Goal: Task Accomplishment & Management: Complete application form

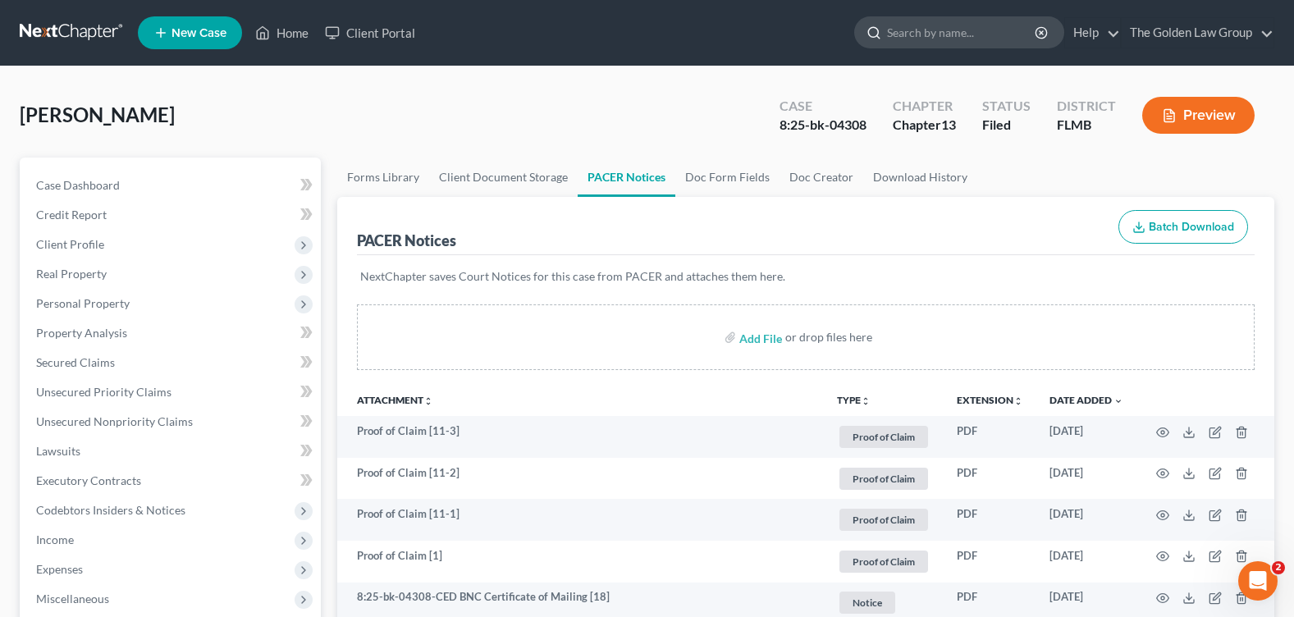
click at [934, 33] on input "search" at bounding box center [962, 32] width 150 height 30
type input "[PERSON_NAME]"
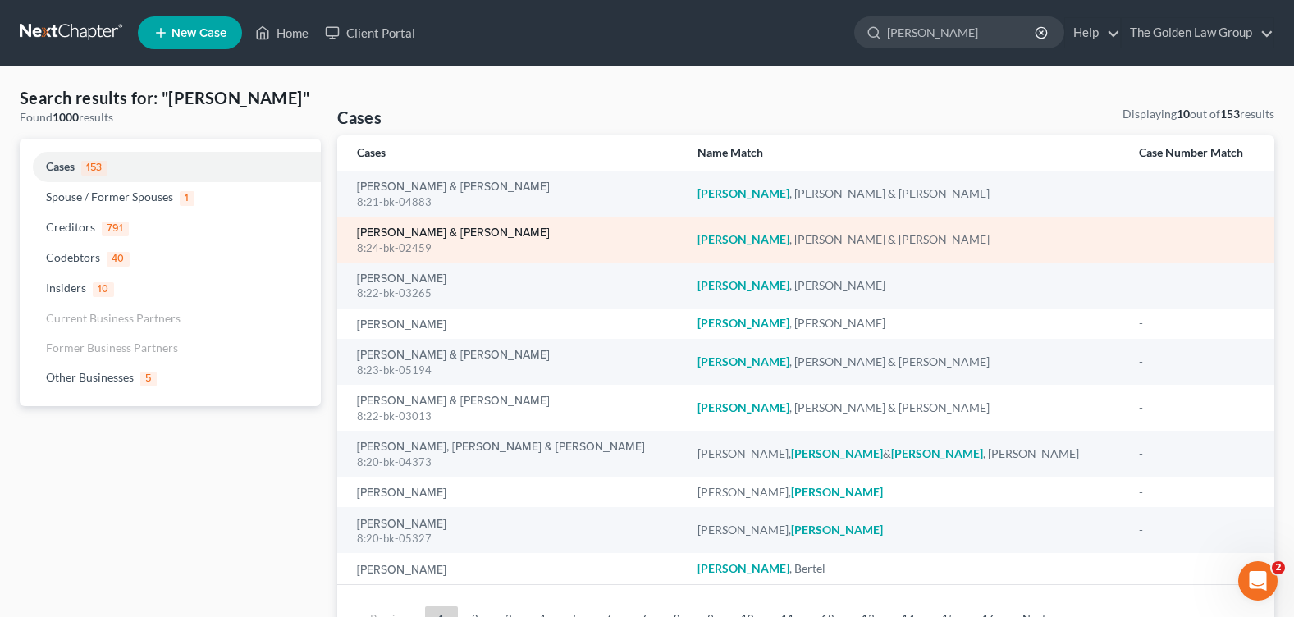
click at [395, 230] on link "[PERSON_NAME] & [PERSON_NAME]" at bounding box center [453, 232] width 193 height 11
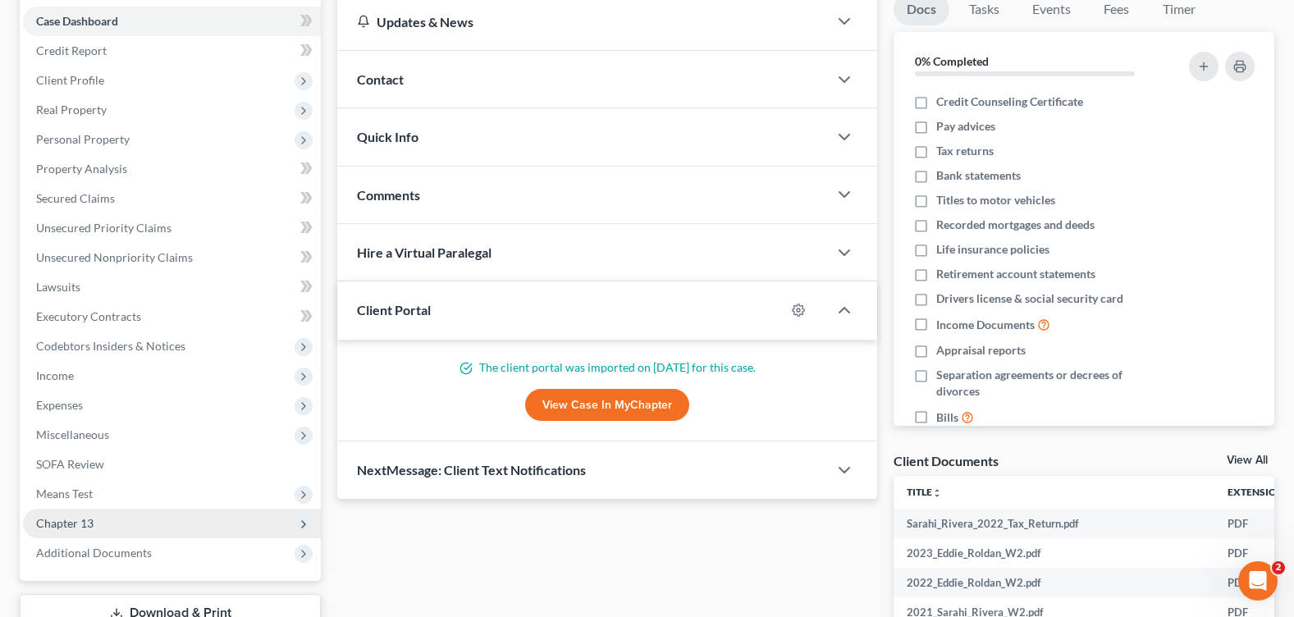
scroll to position [246, 0]
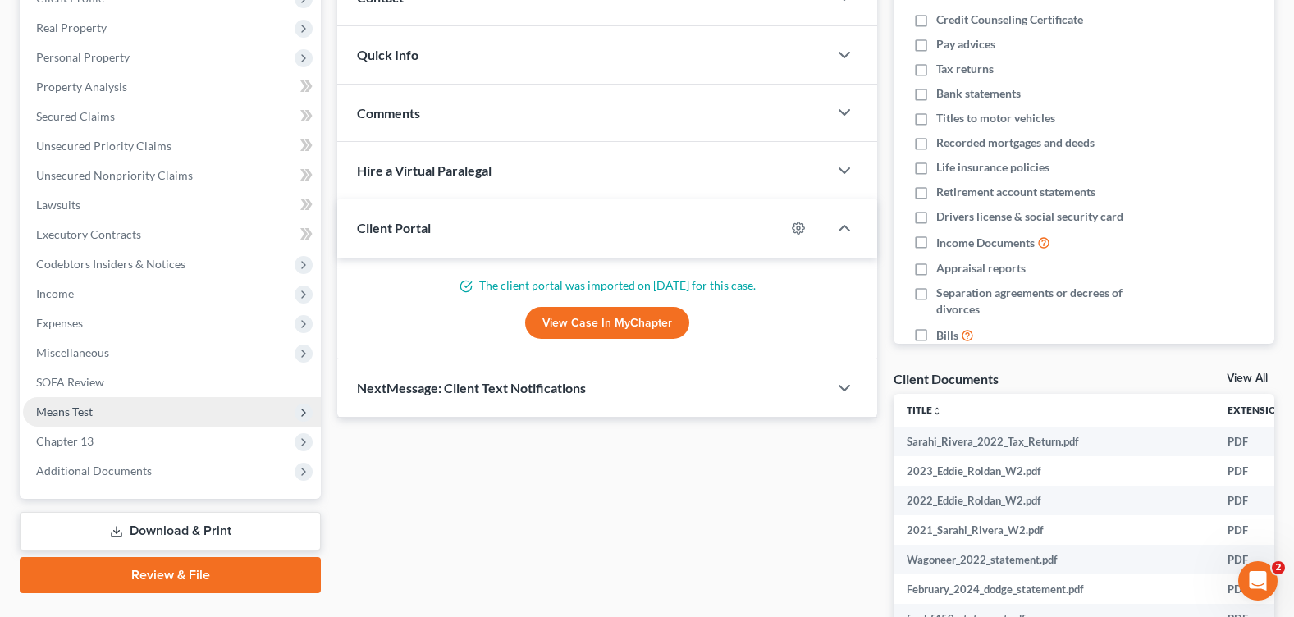
click at [130, 409] on span "Means Test" at bounding box center [172, 412] width 298 height 30
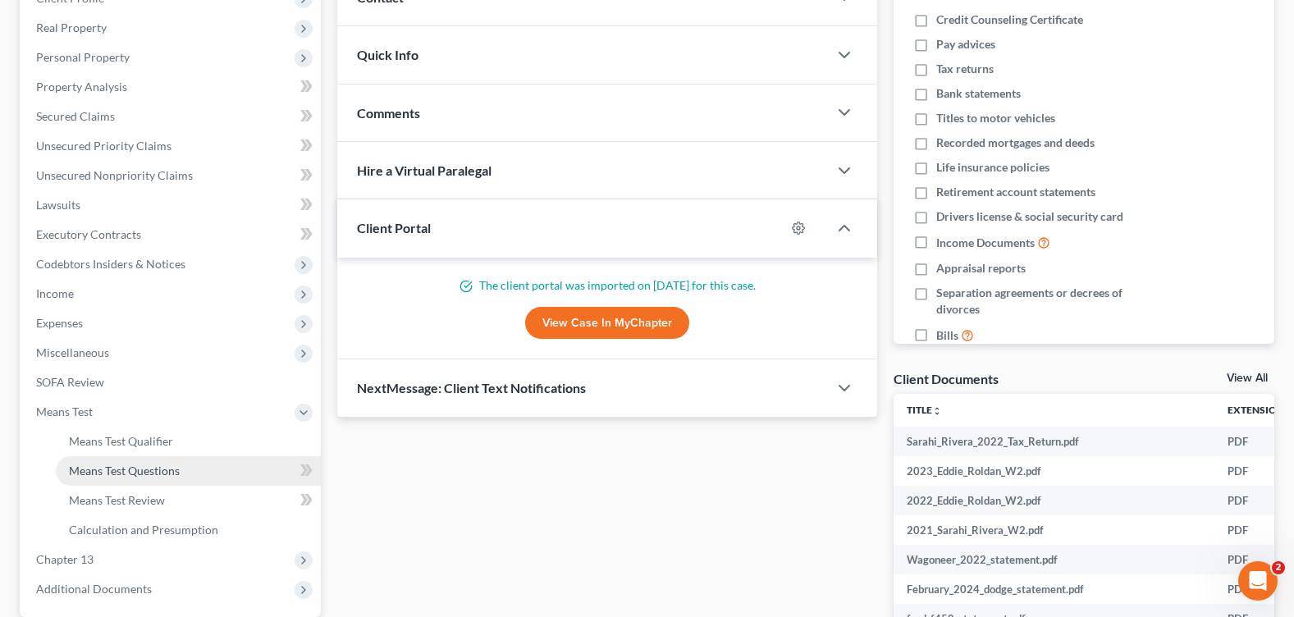
click at [169, 473] on span "Means Test Questions" at bounding box center [124, 471] width 111 height 14
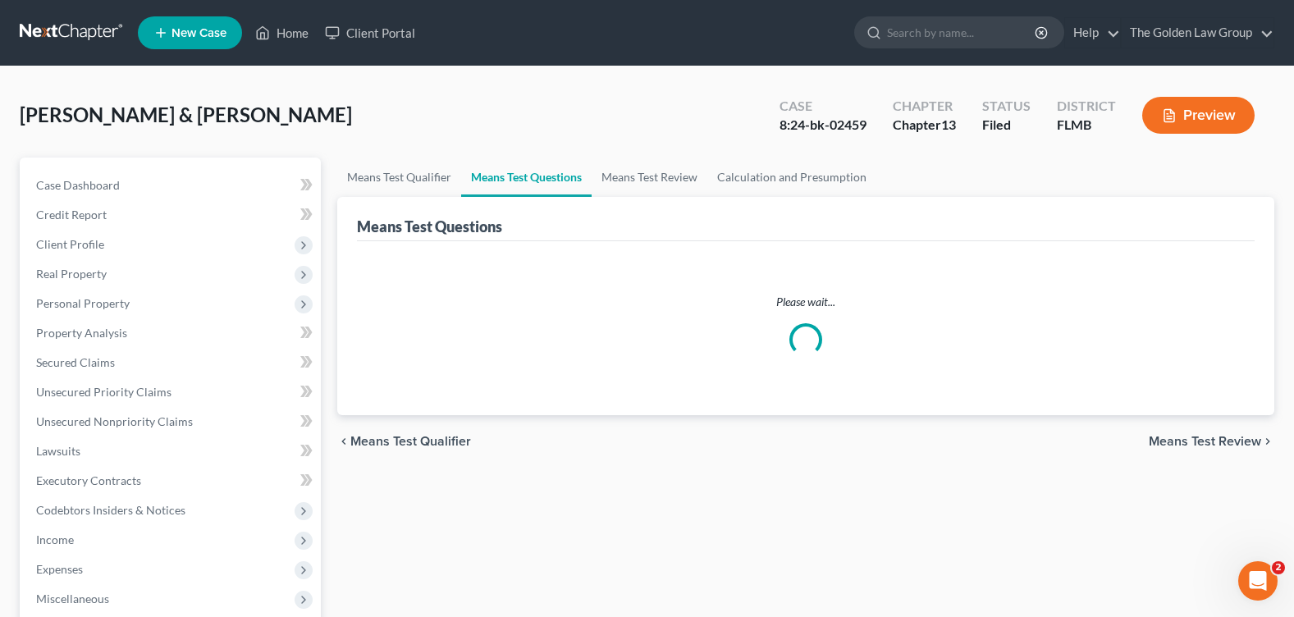
click at [529, 113] on div "[PERSON_NAME] & [PERSON_NAME] Upgraded Case 8:24-bk-02459 Chapter Chapter 13 St…" at bounding box center [647, 121] width 1254 height 71
select select "5"
select select "0"
select select "1"
select select "60"
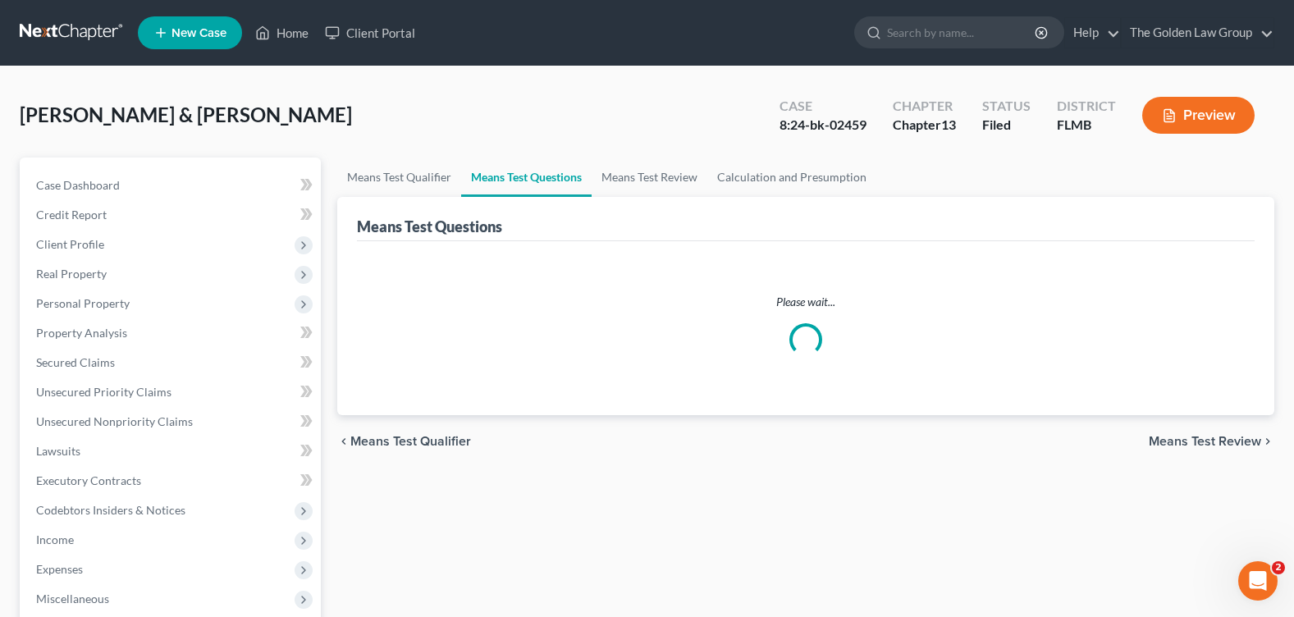
select select "1"
select select "60"
select select "1"
select select "60"
select select "0"
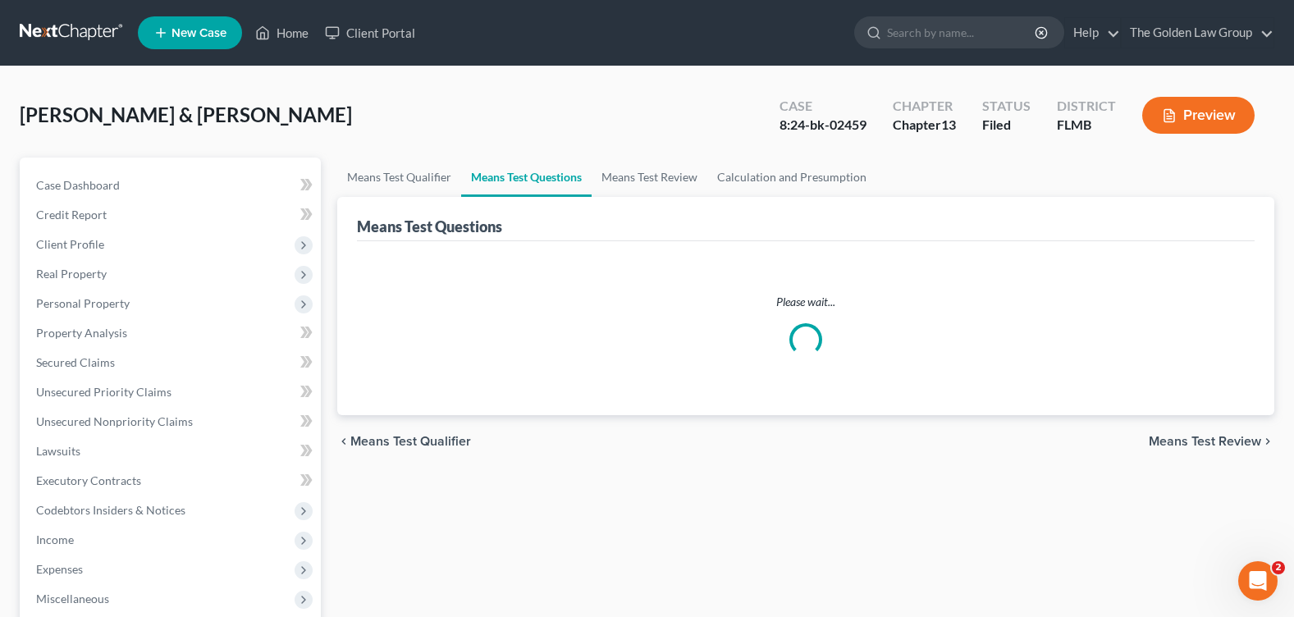
select select "60"
select select "1"
select select "60"
select select "0"
select select "60"
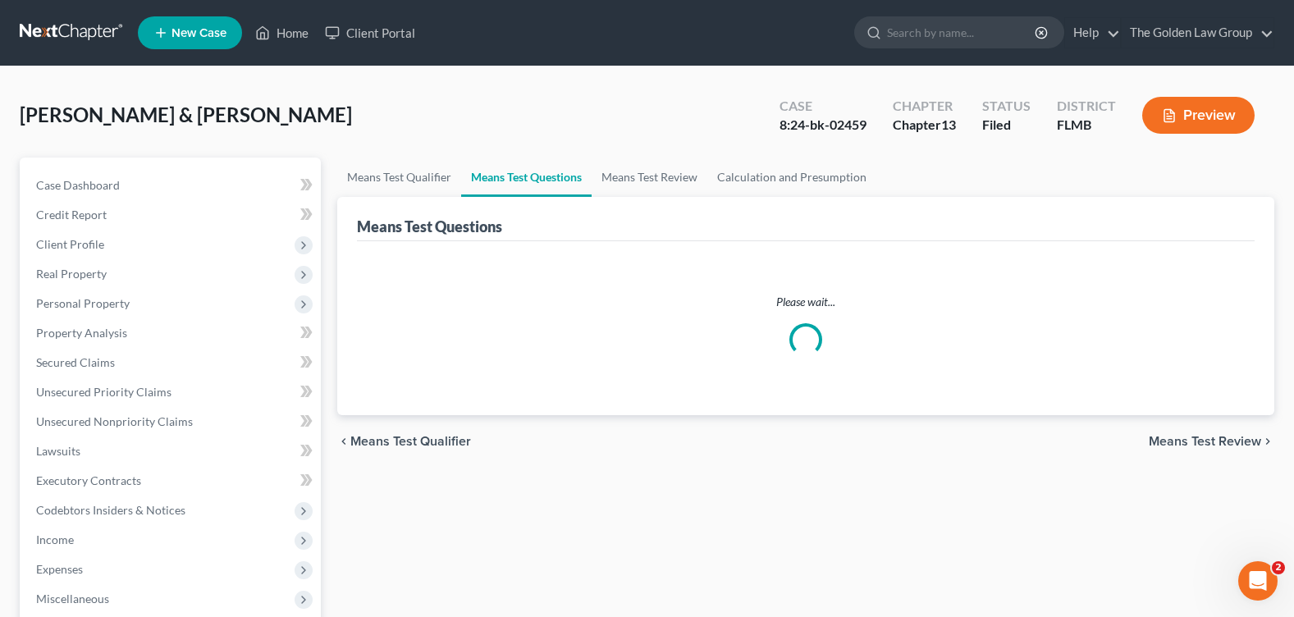
select select "2"
select select "60"
select select "2"
select select "60"
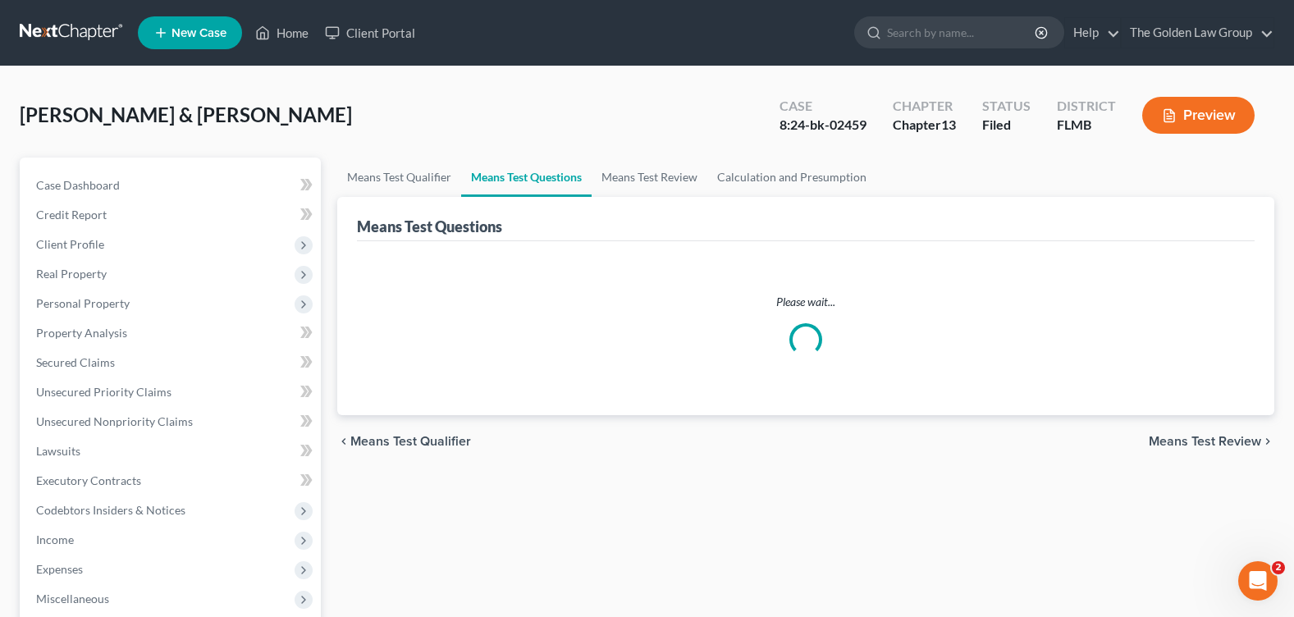
select select "4"
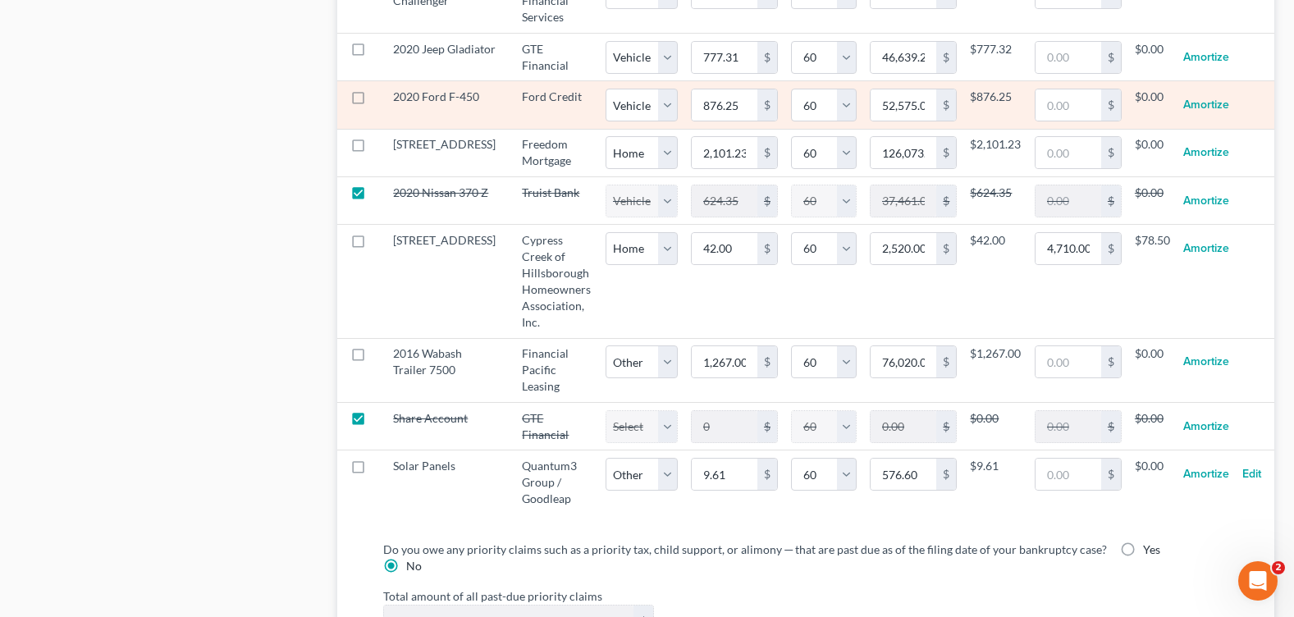
scroll to position [2212, 0]
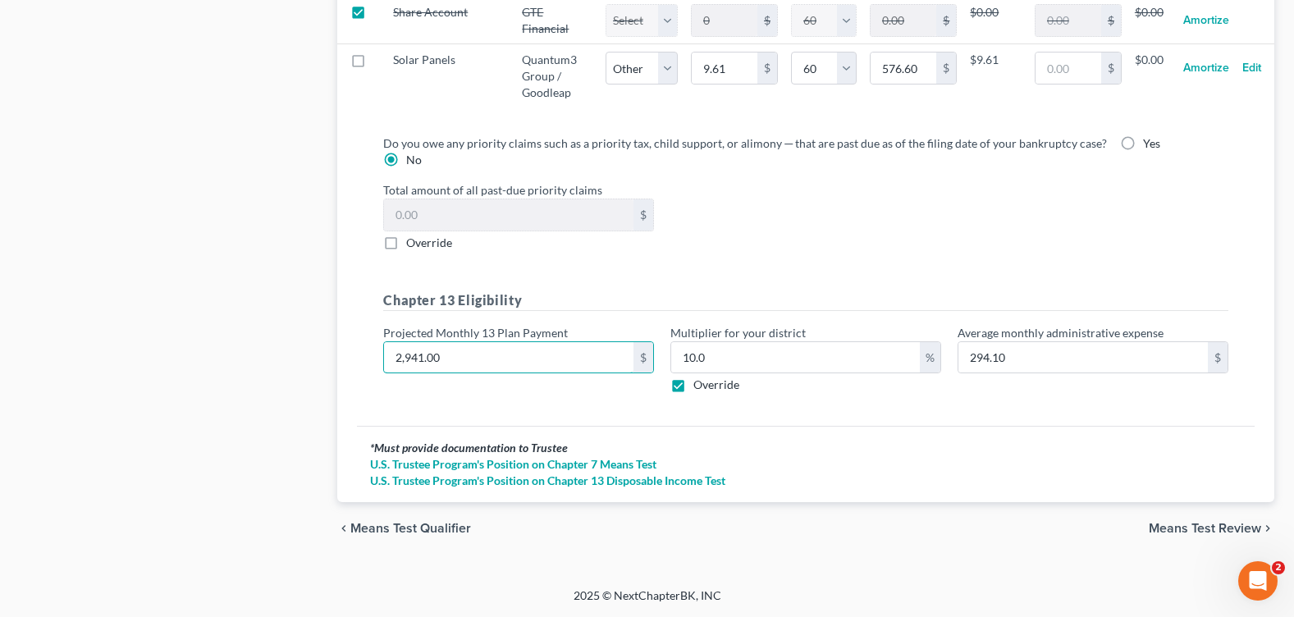
paste input "3754"
type input "3754"
type input "375.40"
type input "3,754"
drag, startPoint x: 883, startPoint y: 443, endPoint x: 1074, endPoint y: 453, distance: 191.4
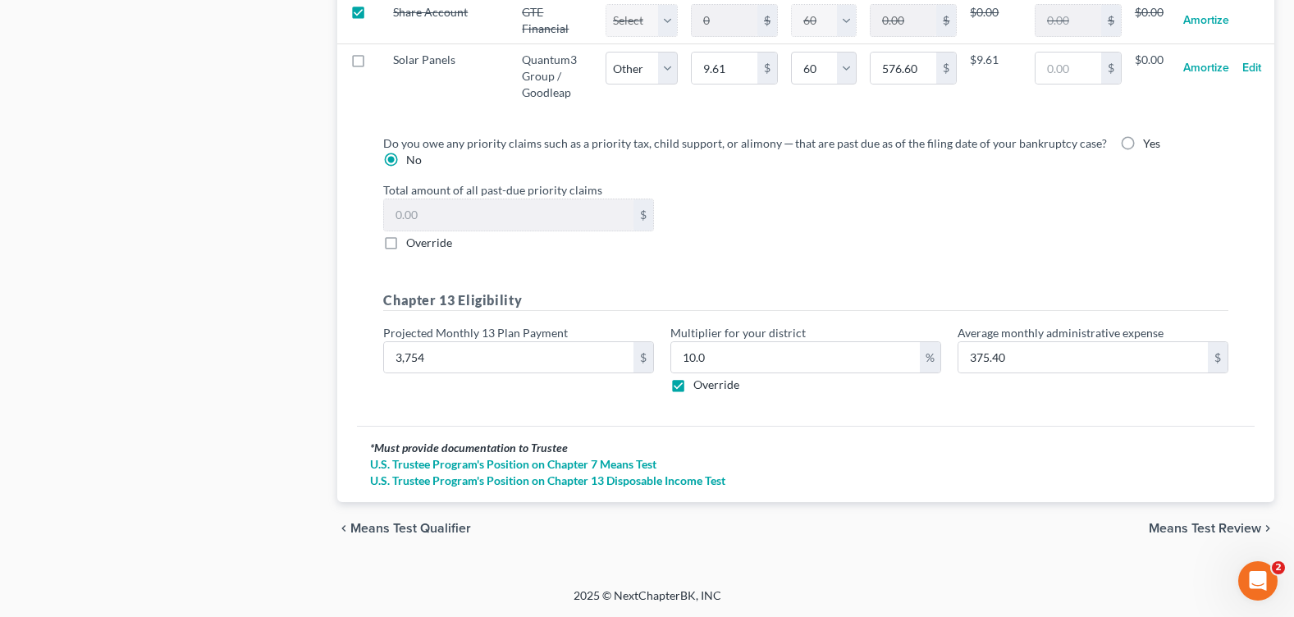
click at [903, 448] on div "* Must provide documentation to Trustee" at bounding box center [805, 448] width 871 height 16
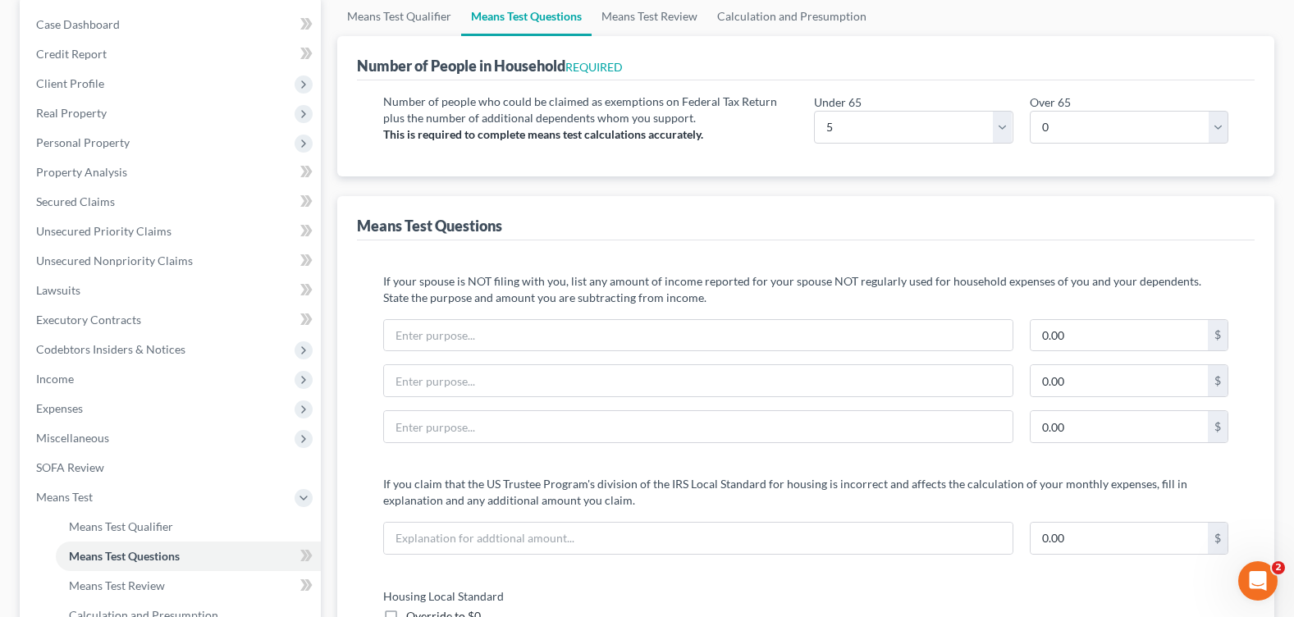
scroll to position [0, 0]
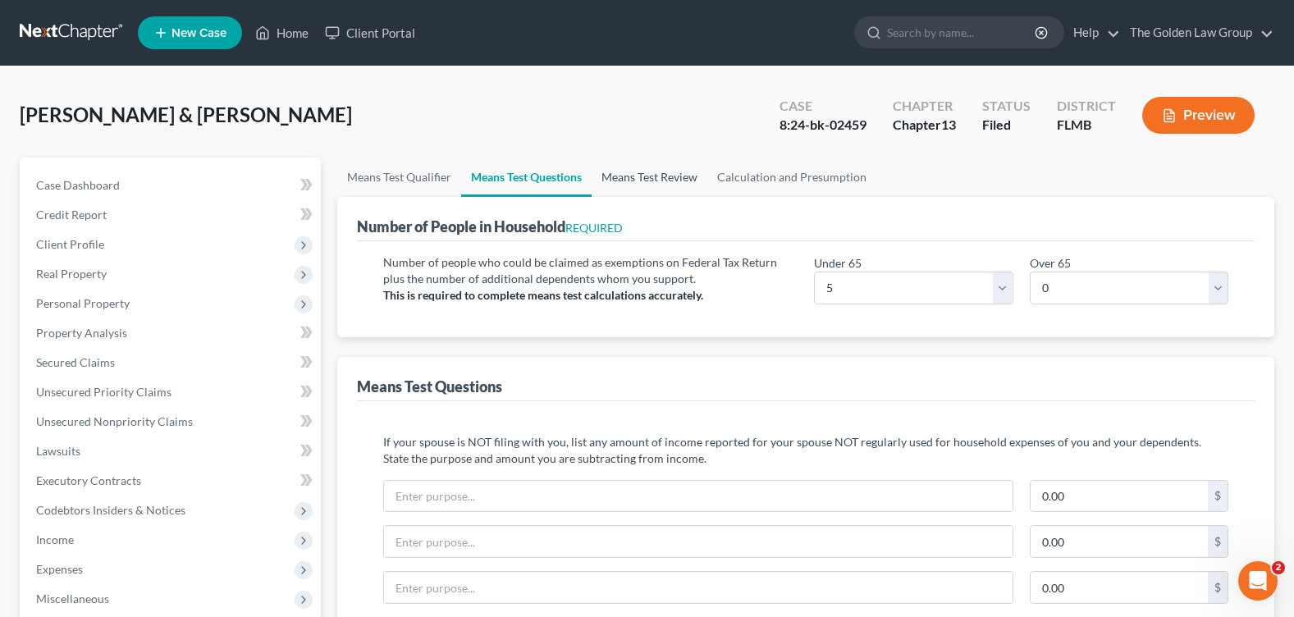
click at [628, 172] on link "Means Test Review" at bounding box center [650, 177] width 116 height 39
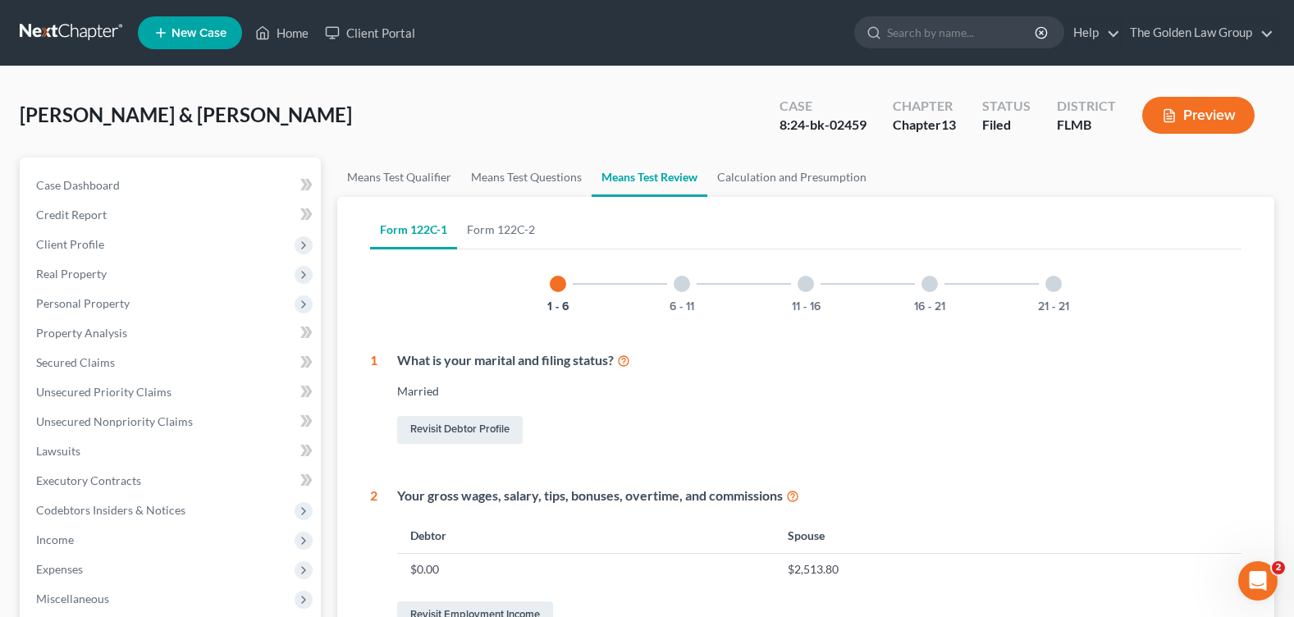
click at [684, 295] on div "6 - 11" at bounding box center [682, 284] width 56 height 56
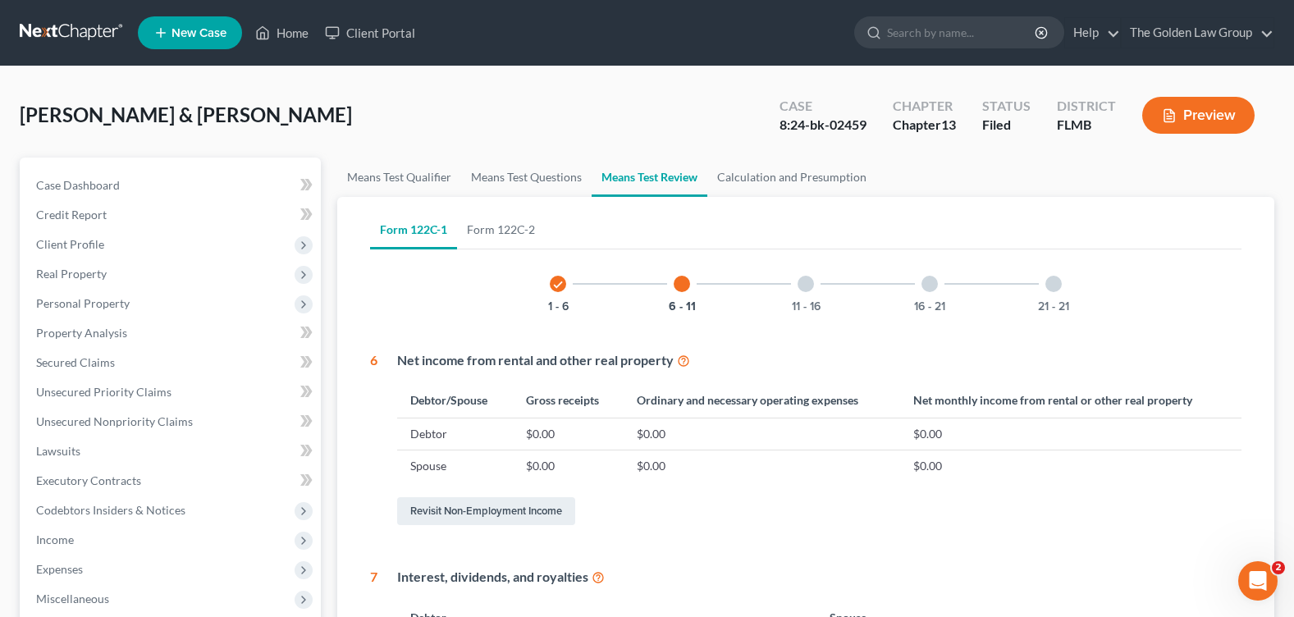
click at [914, 290] on div "16 - 21" at bounding box center [930, 284] width 56 height 56
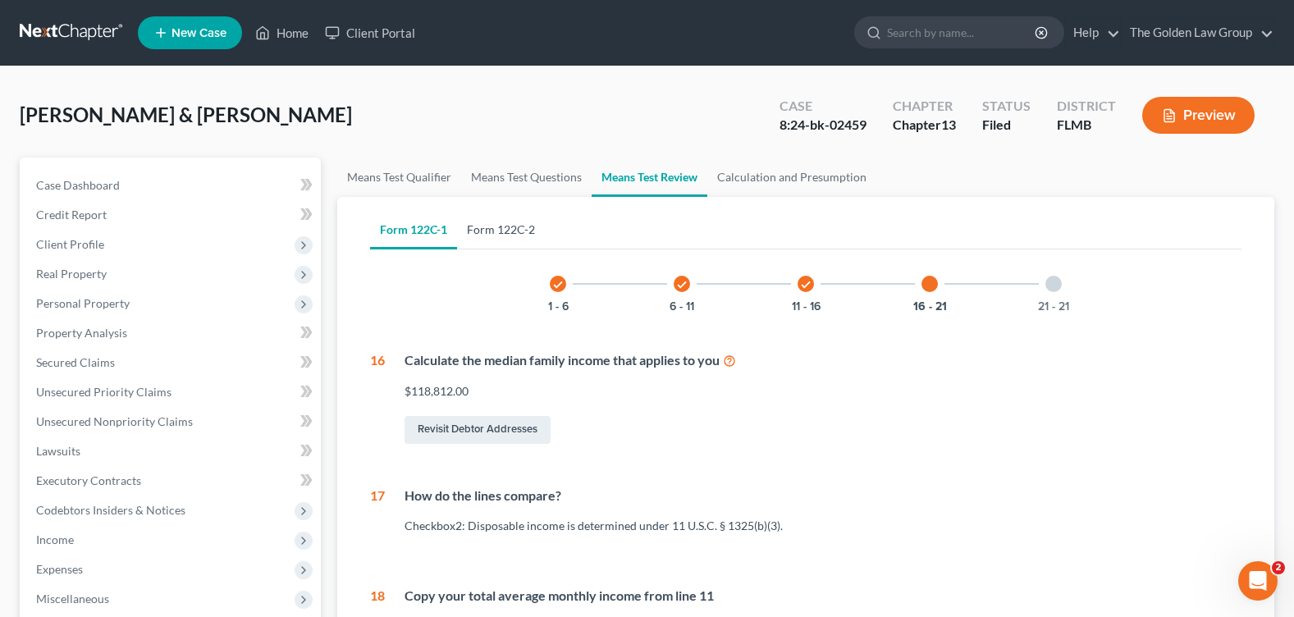
click at [515, 233] on link "Form 122C-2" at bounding box center [501, 229] width 88 height 39
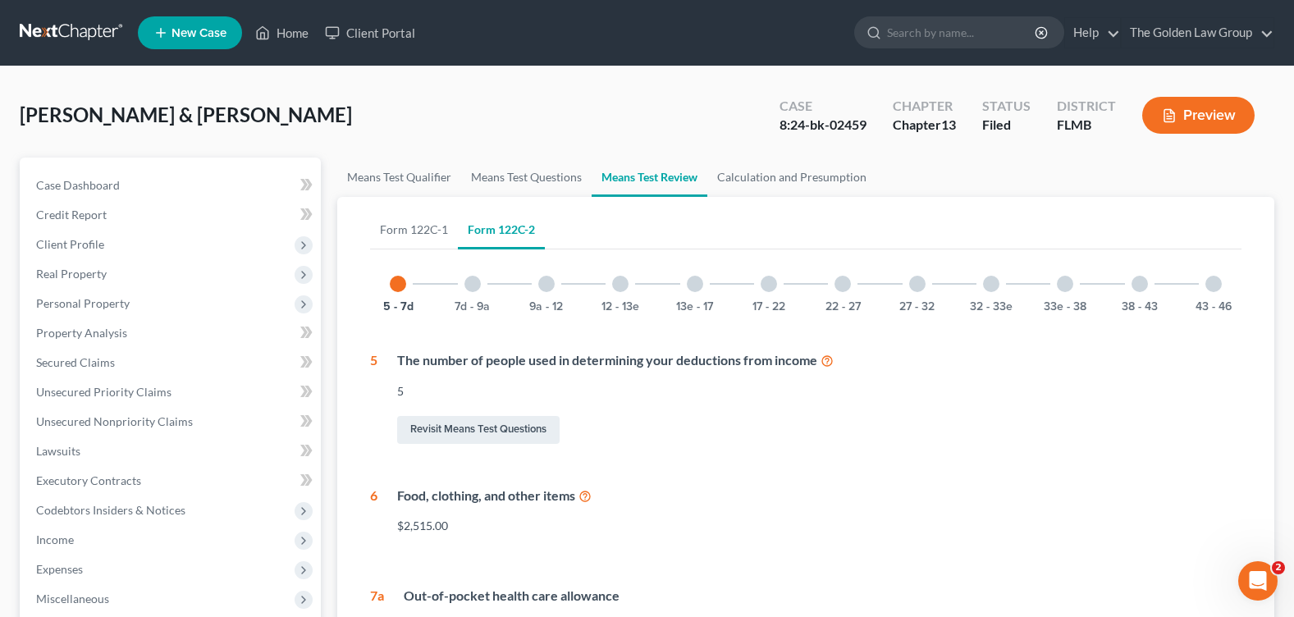
click at [555, 280] on div "9a - 12" at bounding box center [547, 284] width 56 height 56
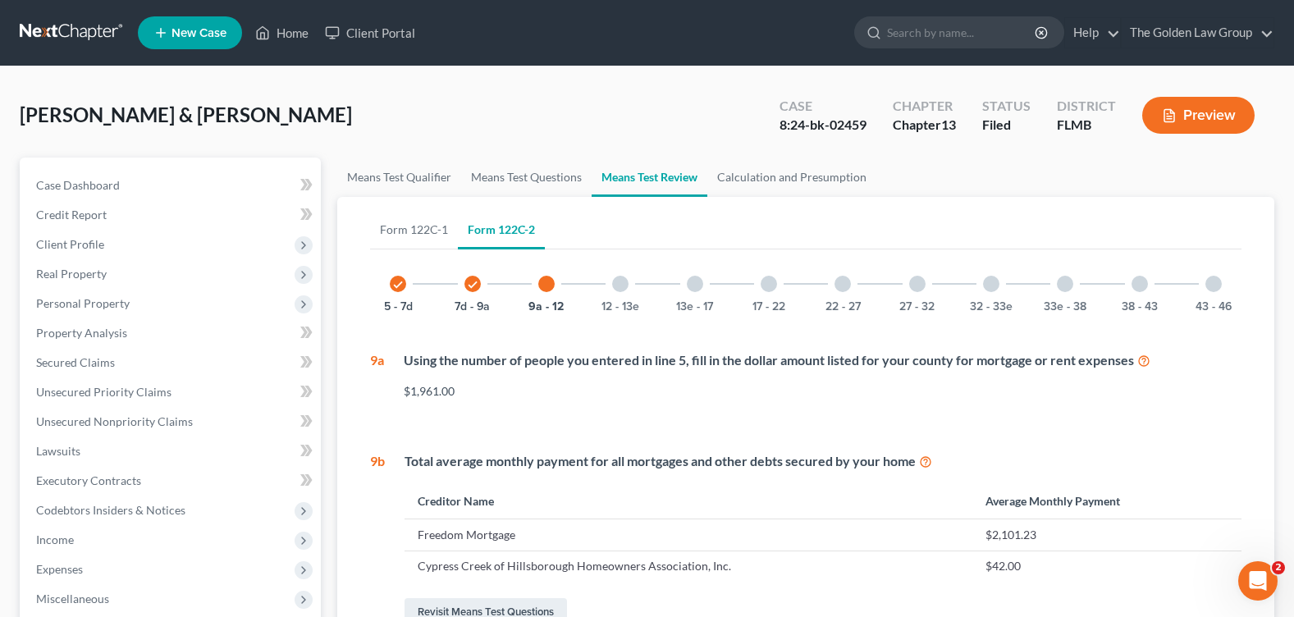
click at [692, 284] on div at bounding box center [695, 284] width 16 height 16
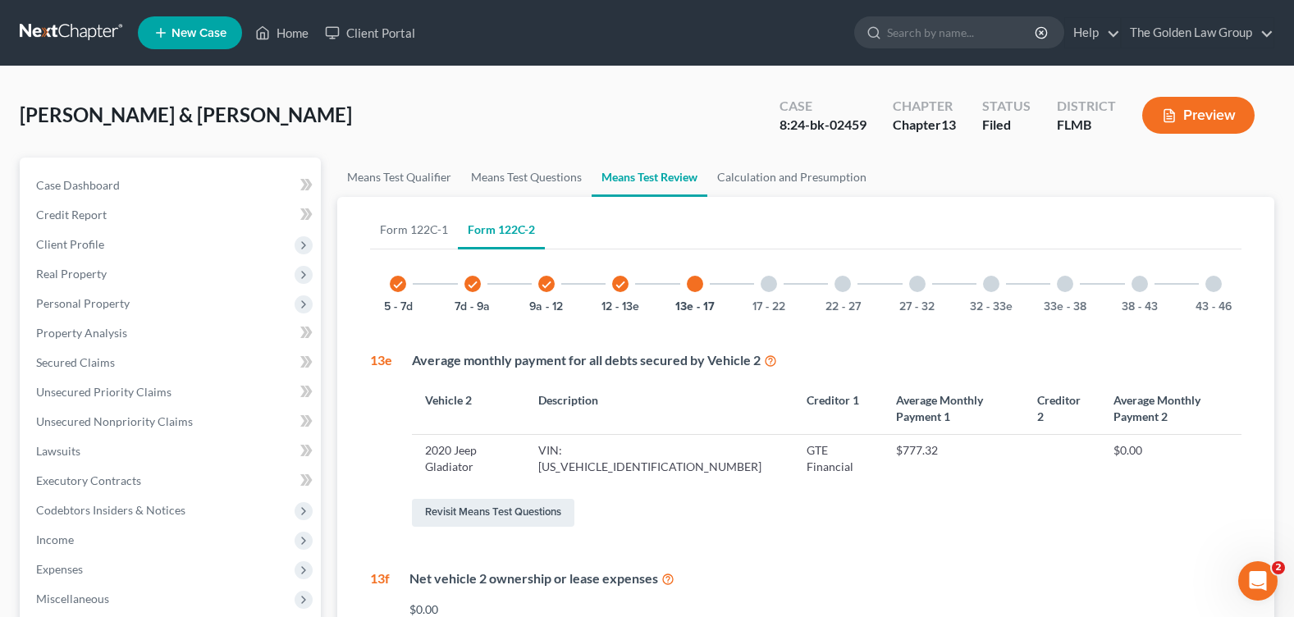
click at [839, 286] on div at bounding box center [842, 284] width 16 height 16
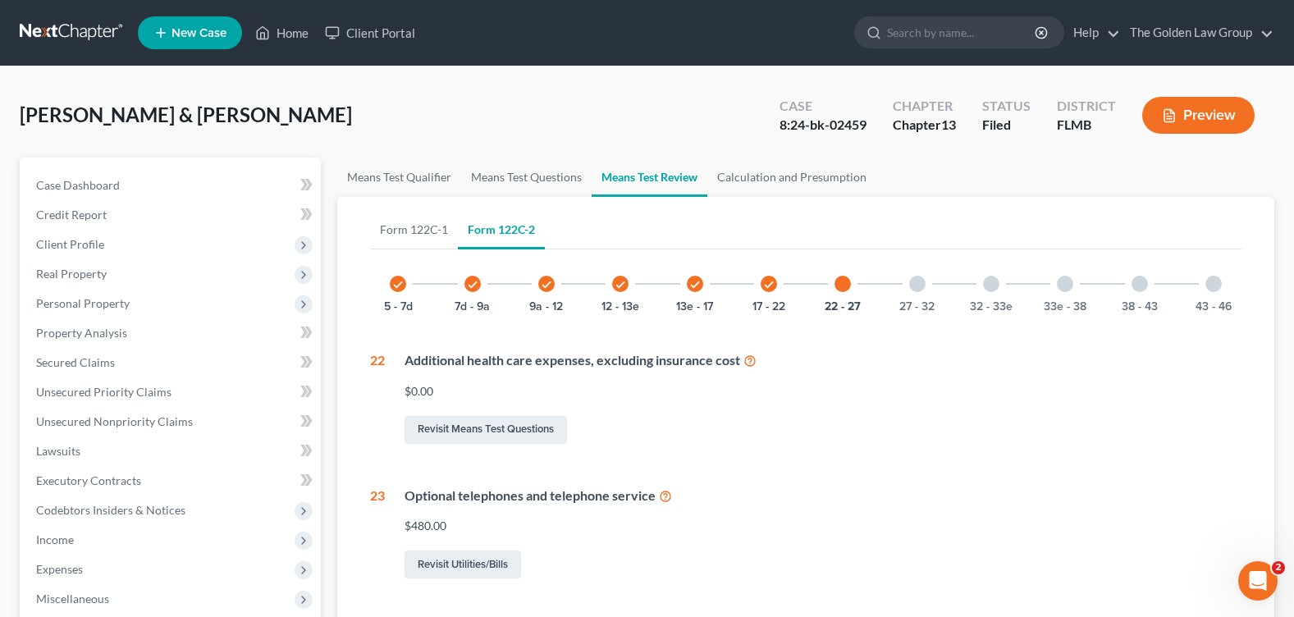
drag, startPoint x: 989, startPoint y: 289, endPoint x: 1071, endPoint y: 288, distance: 82.0
click at [990, 289] on div at bounding box center [991, 284] width 16 height 16
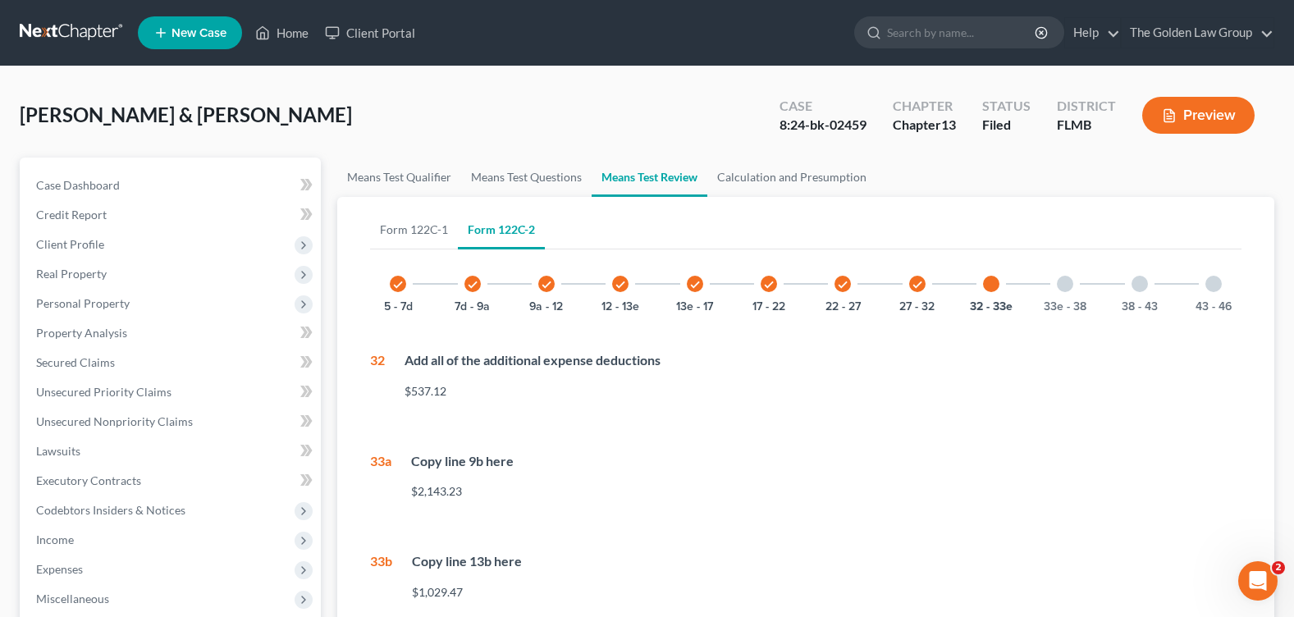
click at [1207, 286] on div at bounding box center [1213, 284] width 16 height 16
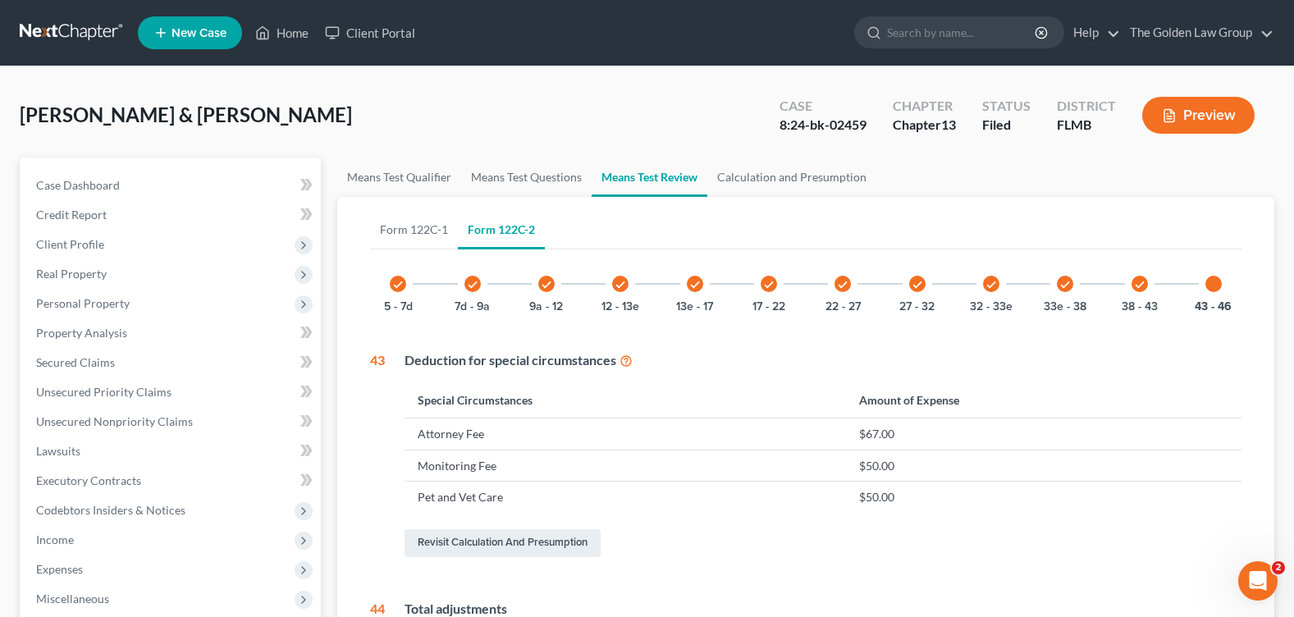
scroll to position [454, 0]
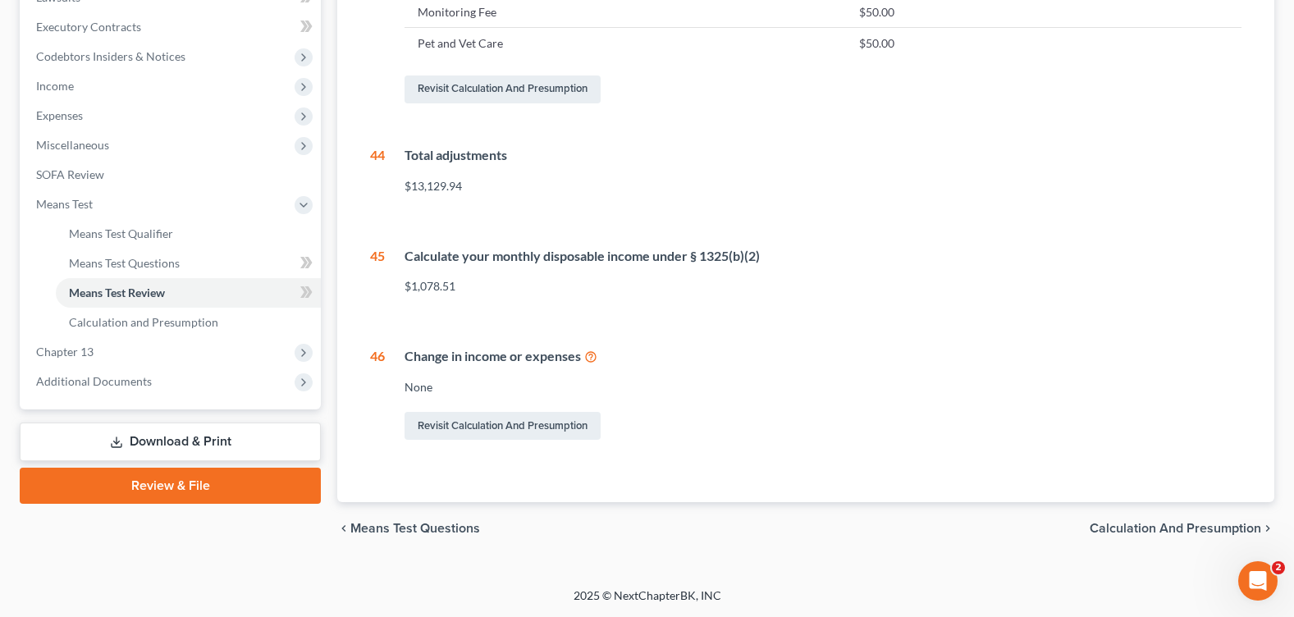
click at [181, 457] on link "Download & Print" at bounding box center [170, 442] width 301 height 39
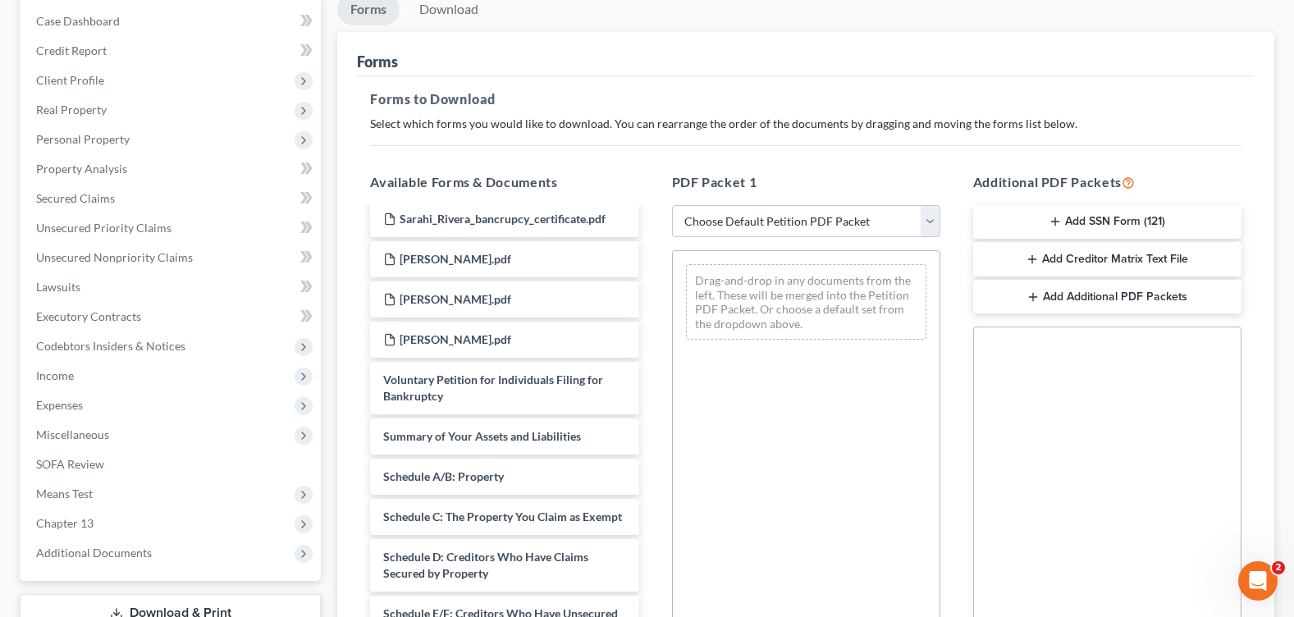
scroll to position [4184, 0]
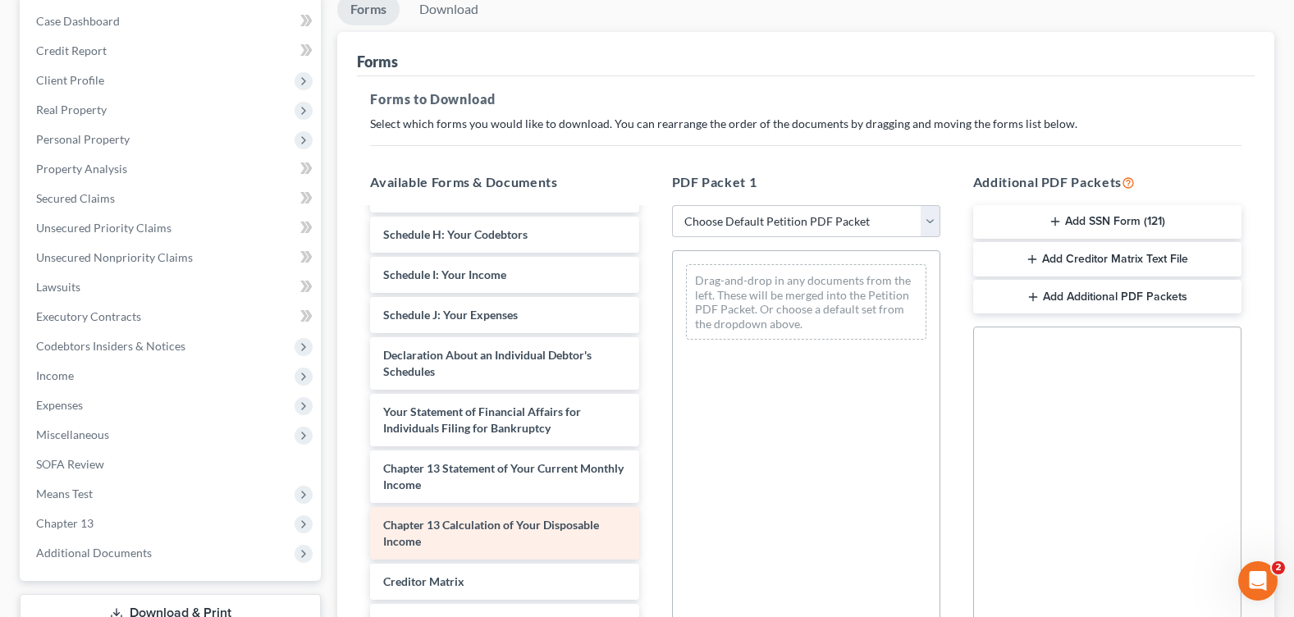
scroll to position [4266, 0]
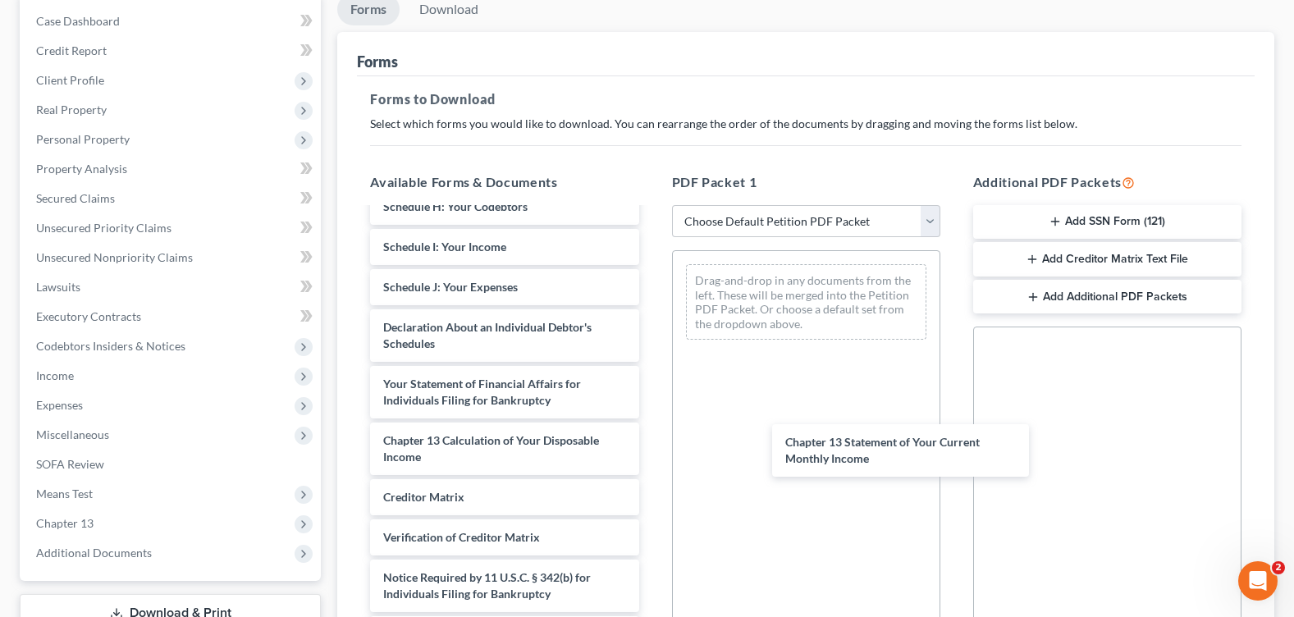
drag, startPoint x: 522, startPoint y: 450, endPoint x: 642, endPoint y: 503, distance: 130.8
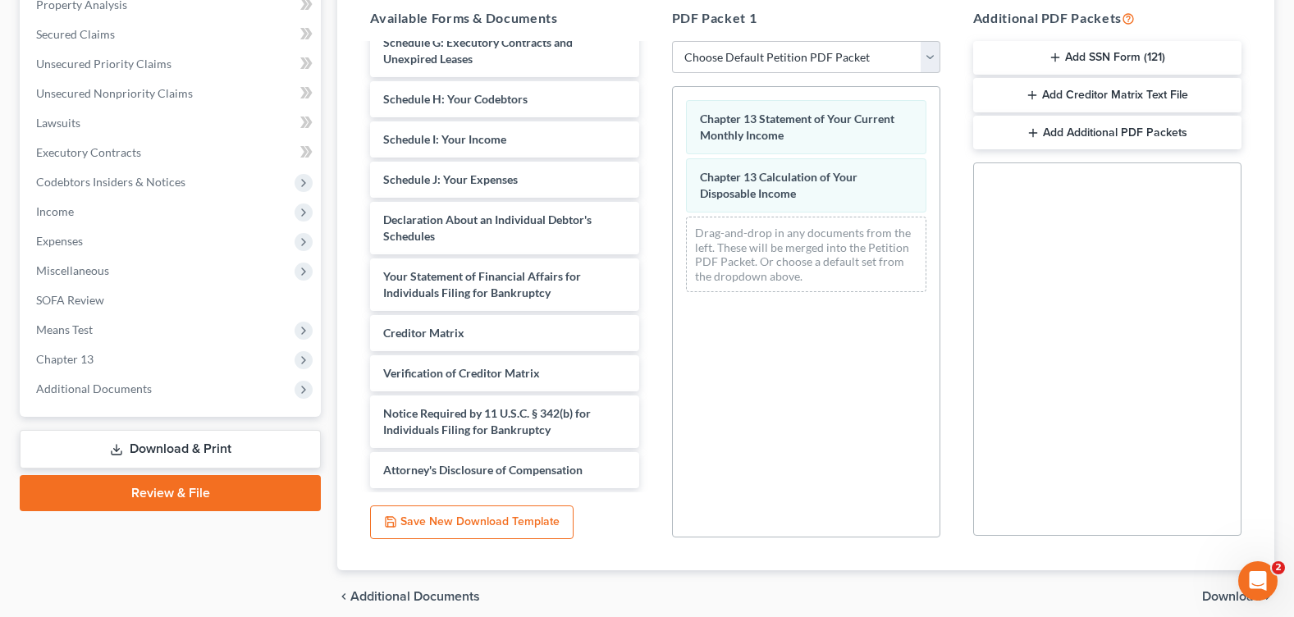
scroll to position [396, 0]
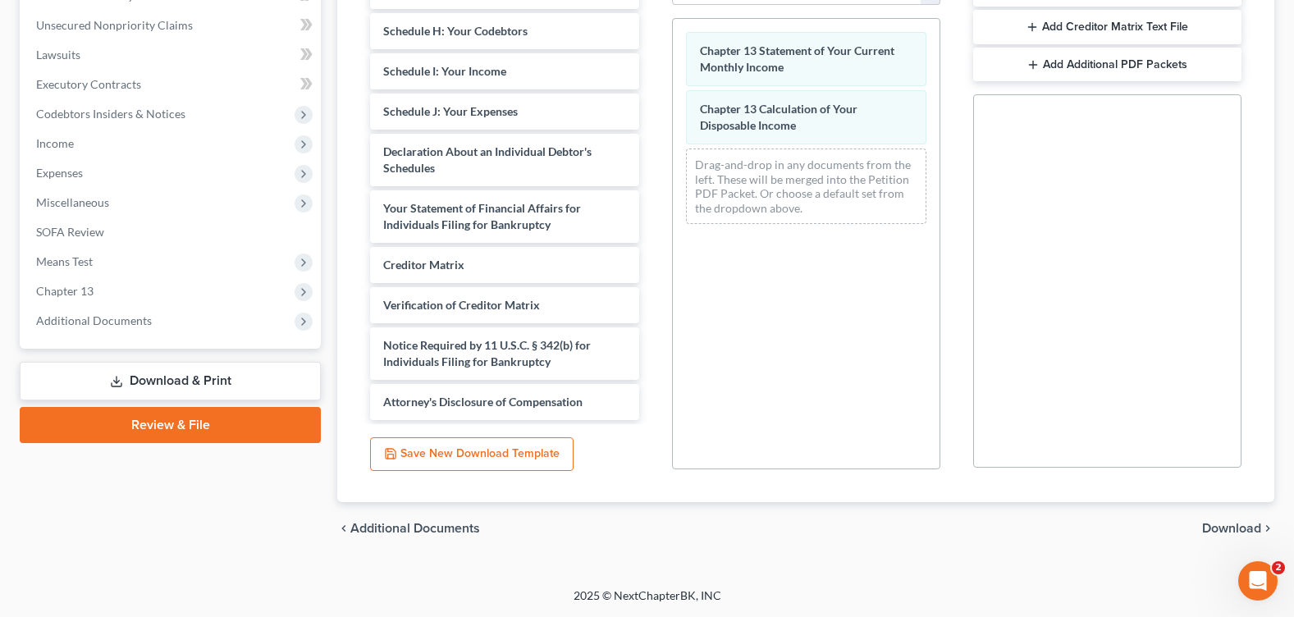
click at [1210, 525] on span "Download" at bounding box center [1231, 528] width 59 height 13
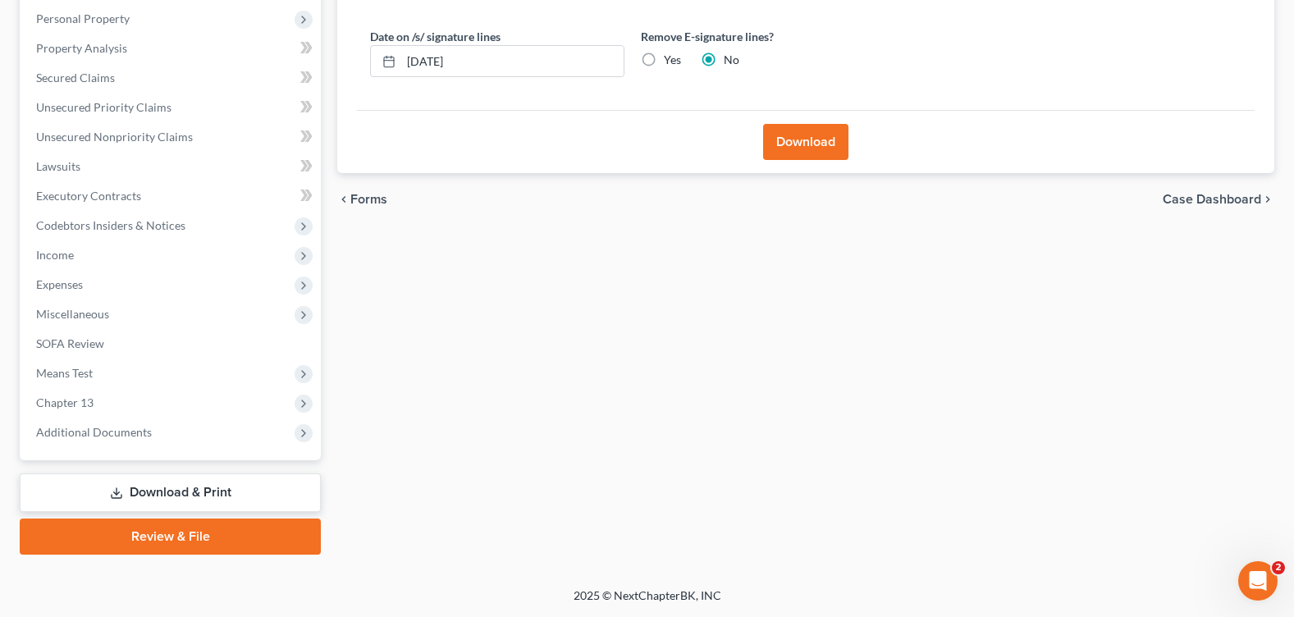
scroll to position [285, 0]
drag, startPoint x: 653, startPoint y: 58, endPoint x: 642, endPoint y: 66, distance: 13.7
click at [664, 58] on label "Yes" at bounding box center [672, 60] width 17 height 16
click at [670, 58] on input "Yes" at bounding box center [675, 57] width 11 height 11
radio input "true"
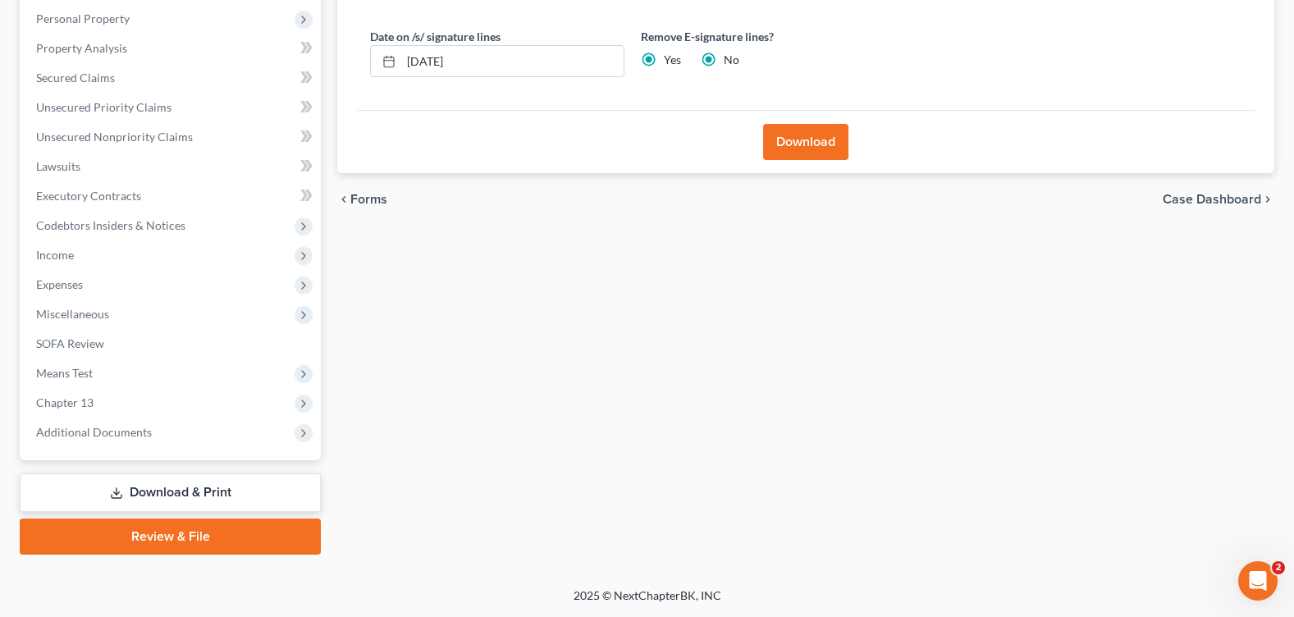
radio input "false"
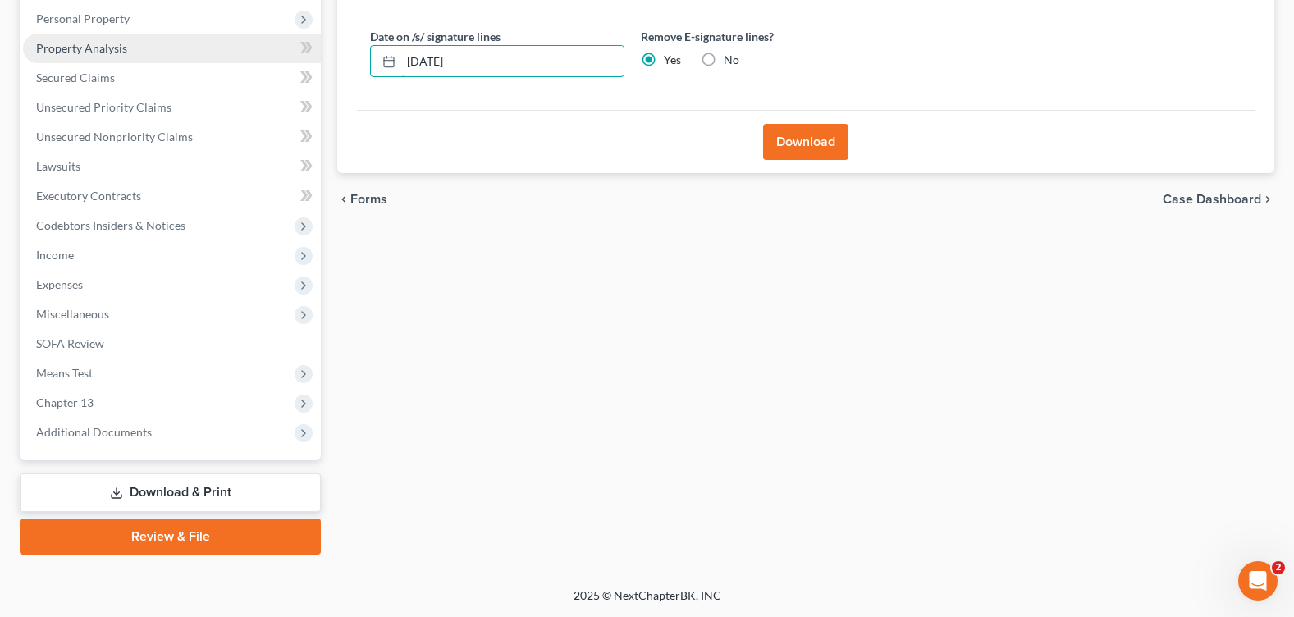
drag, startPoint x: 544, startPoint y: 57, endPoint x: 242, endPoint y: 55, distance: 301.9
click at [242, 55] on div "Petition Navigation Case Dashboard Payments Invoices Payments Payments Credit R…" at bounding box center [646, 214] width 1271 height 682
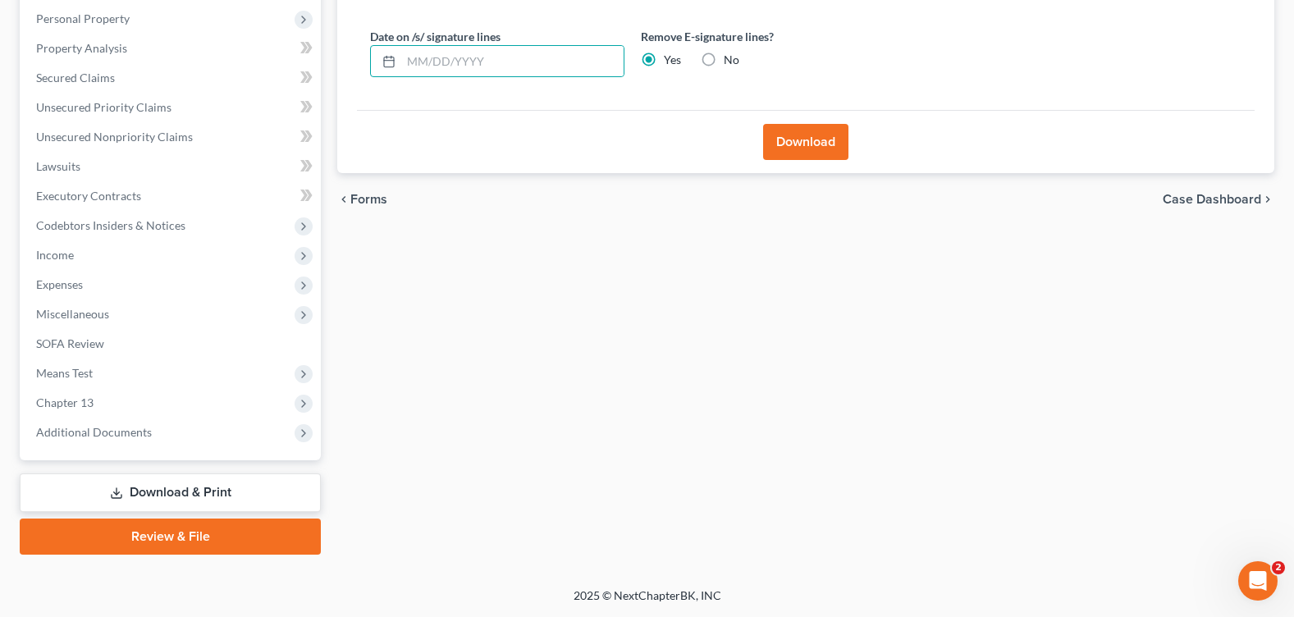
click at [793, 144] on button "Download" at bounding box center [805, 142] width 85 height 36
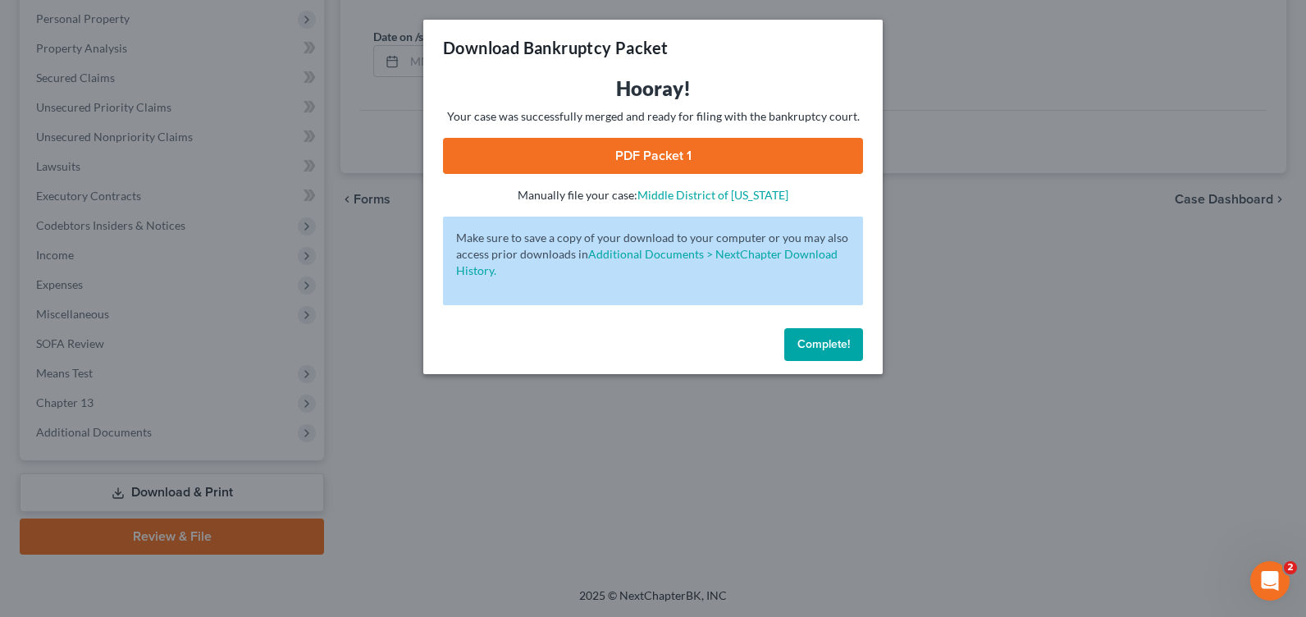
click at [707, 141] on link "PDF Packet 1" at bounding box center [653, 156] width 420 height 36
click at [820, 352] on button "Complete!" at bounding box center [823, 344] width 79 height 33
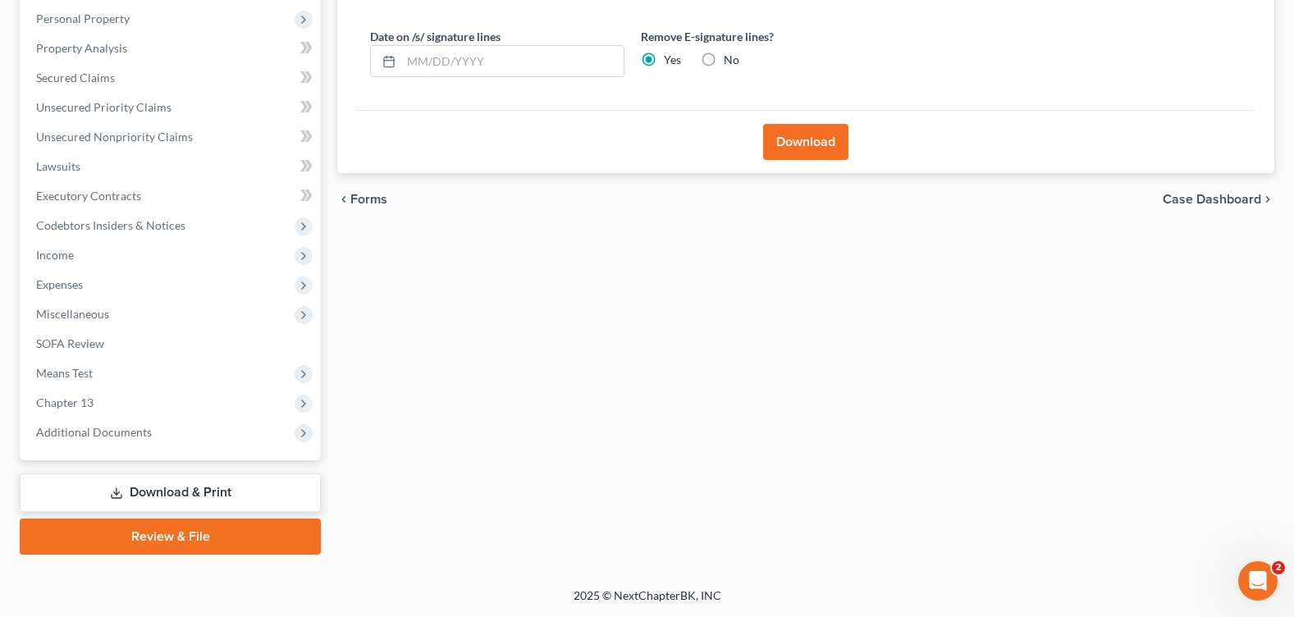
scroll to position [0, 0]
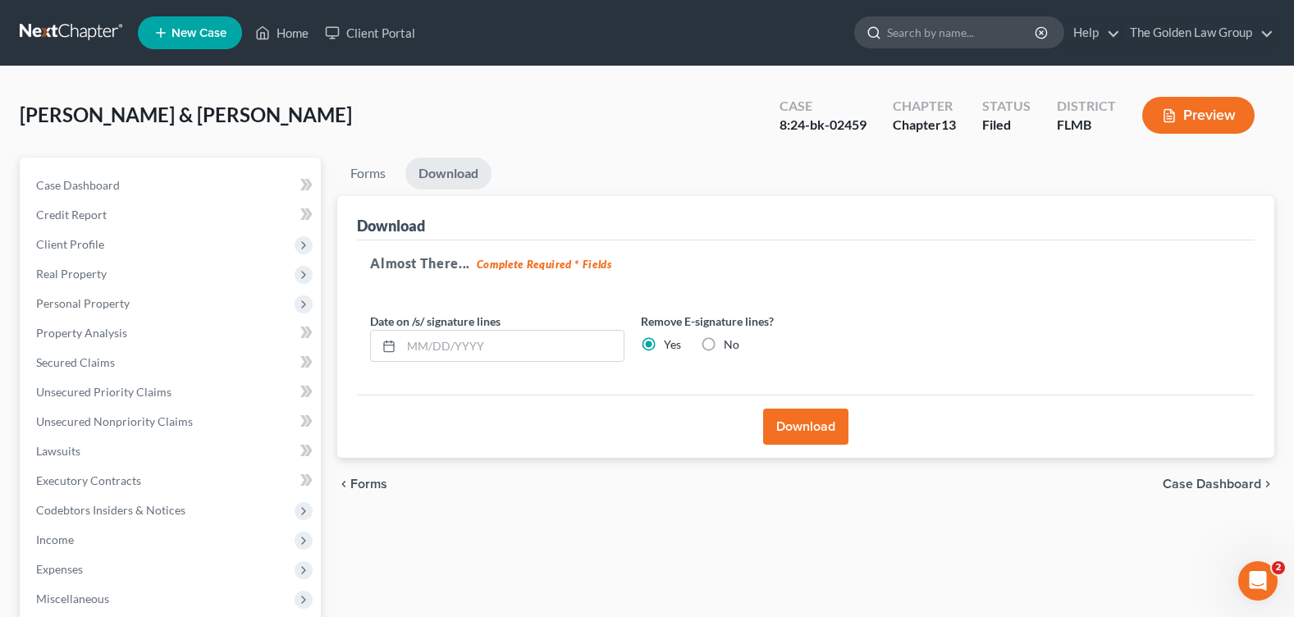
click at [929, 20] on input "search" at bounding box center [962, 32] width 150 height 30
type input "[PERSON_NAME]"
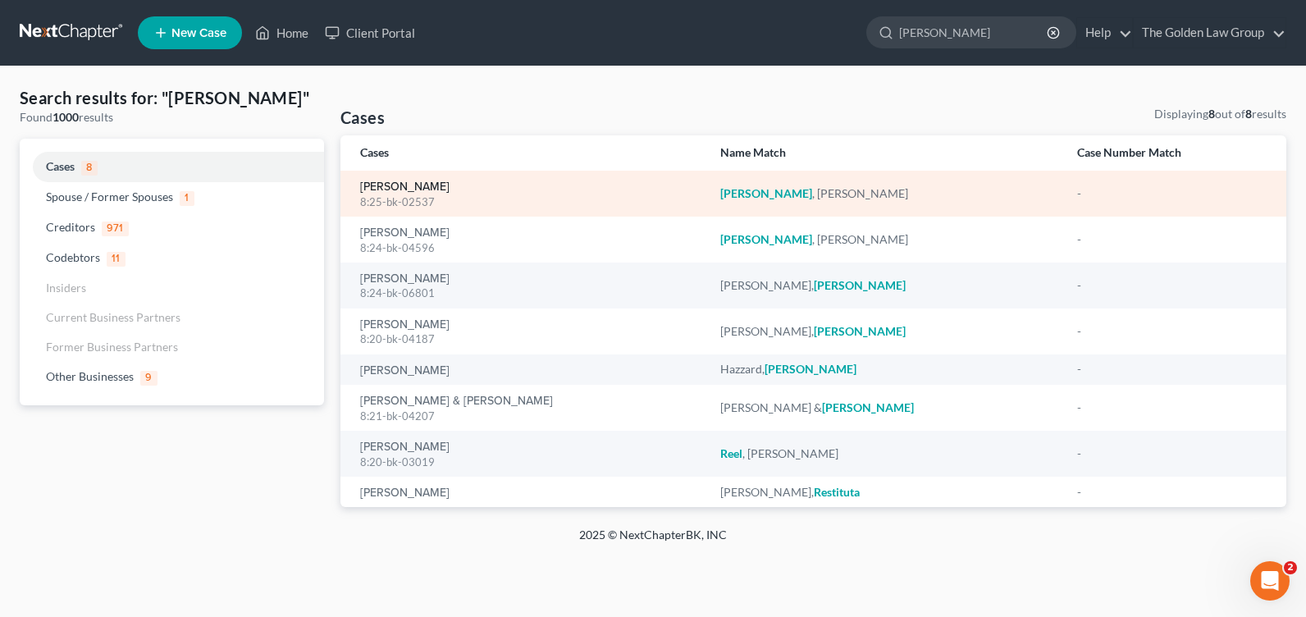
click at [378, 190] on link "[PERSON_NAME]" at bounding box center [404, 186] width 89 height 11
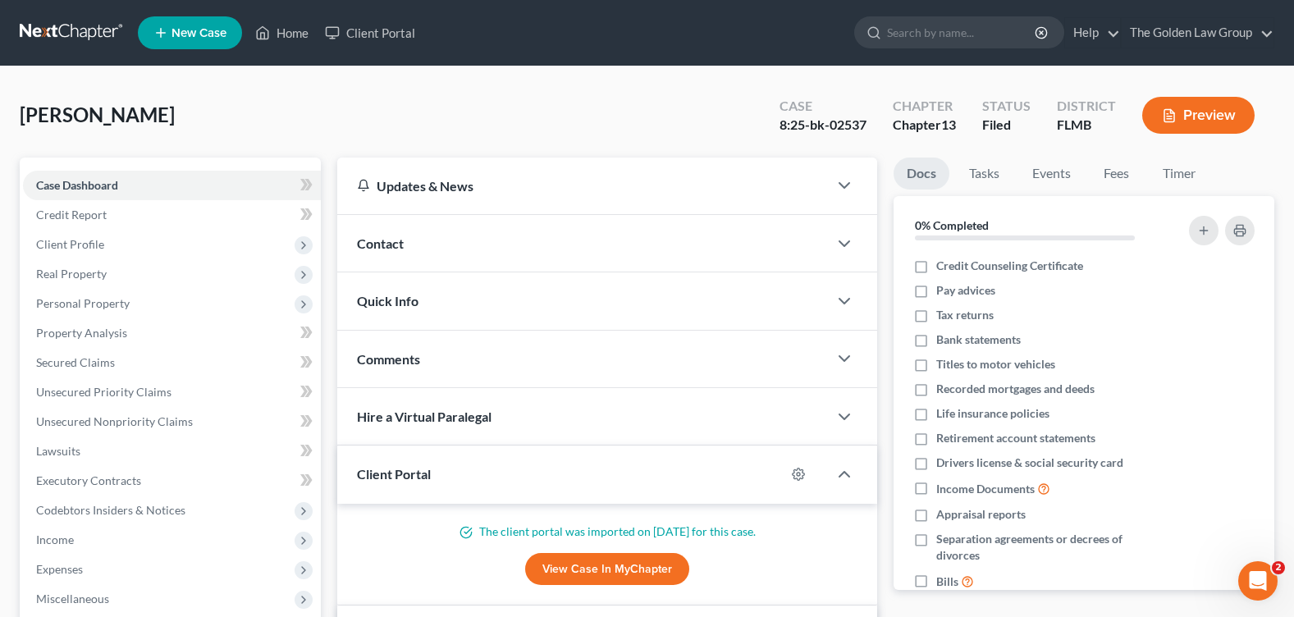
scroll to position [410, 0]
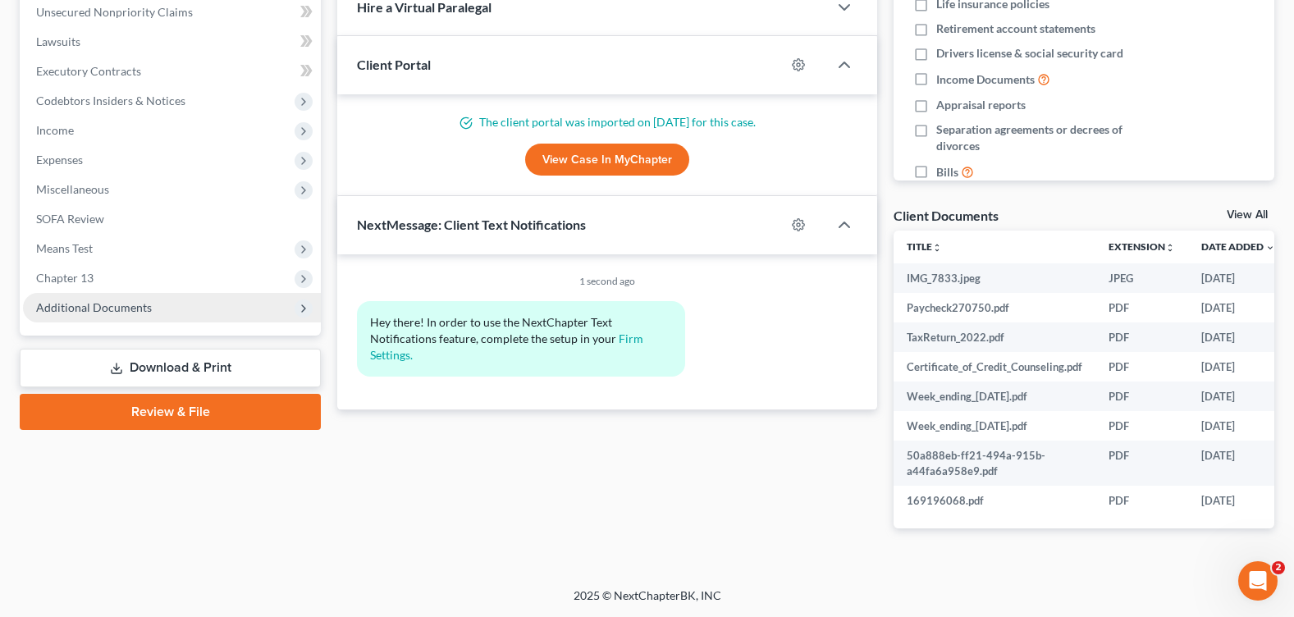
click at [101, 304] on span "Additional Documents" at bounding box center [94, 307] width 116 height 14
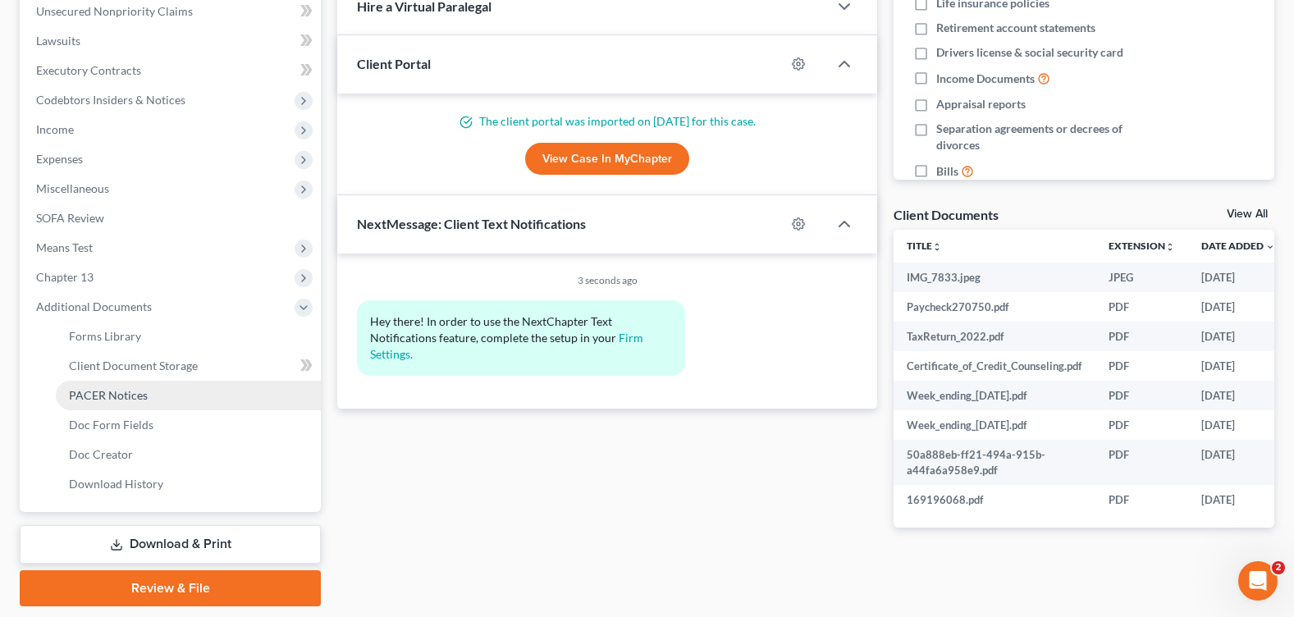
click at [143, 391] on span "PACER Notices" at bounding box center [108, 395] width 79 height 14
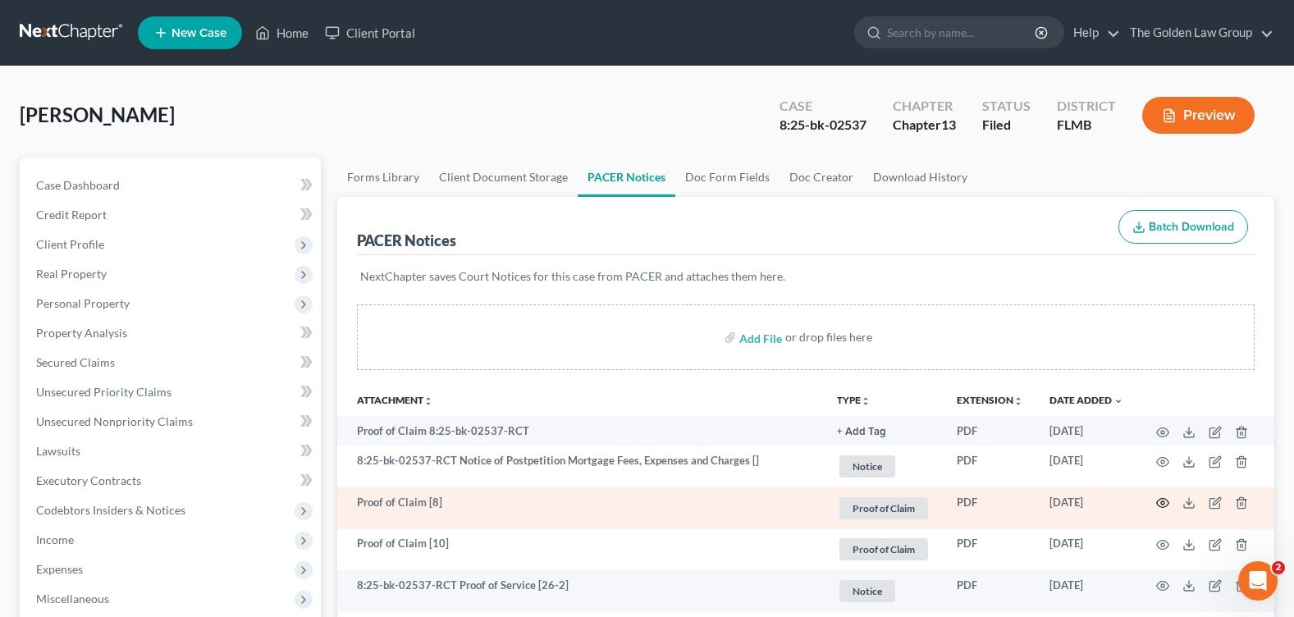
click at [1157, 501] on icon "button" at bounding box center [1162, 502] width 13 height 13
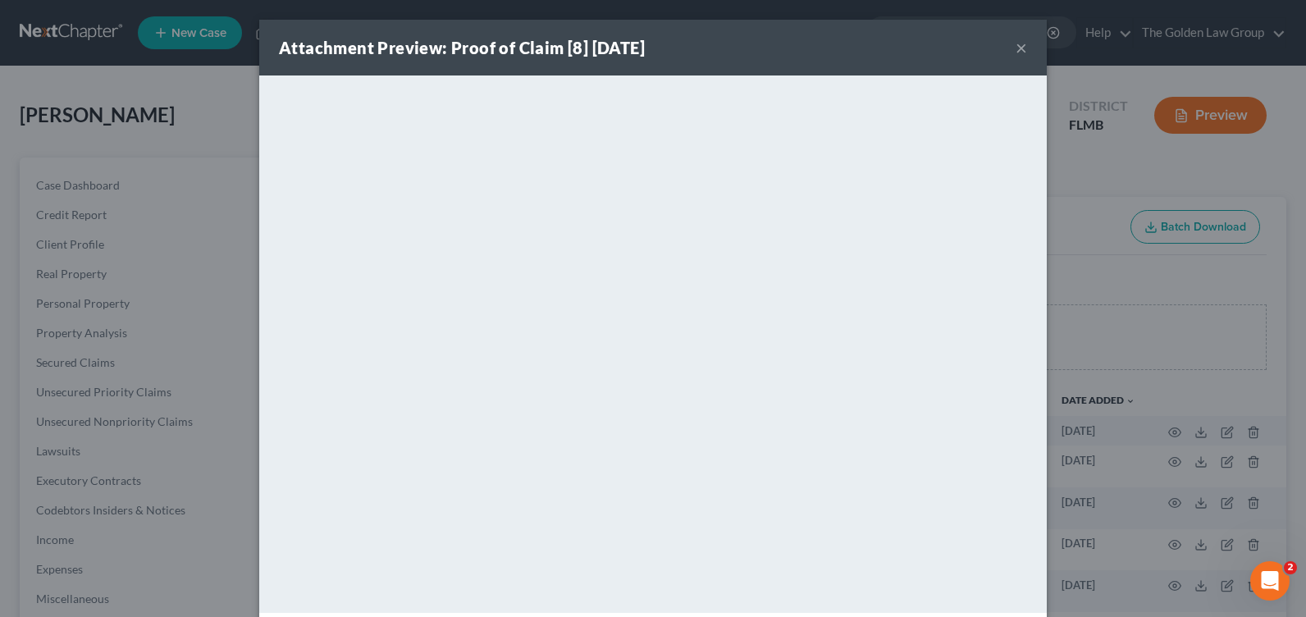
click at [1016, 50] on button "×" at bounding box center [1021, 48] width 11 height 20
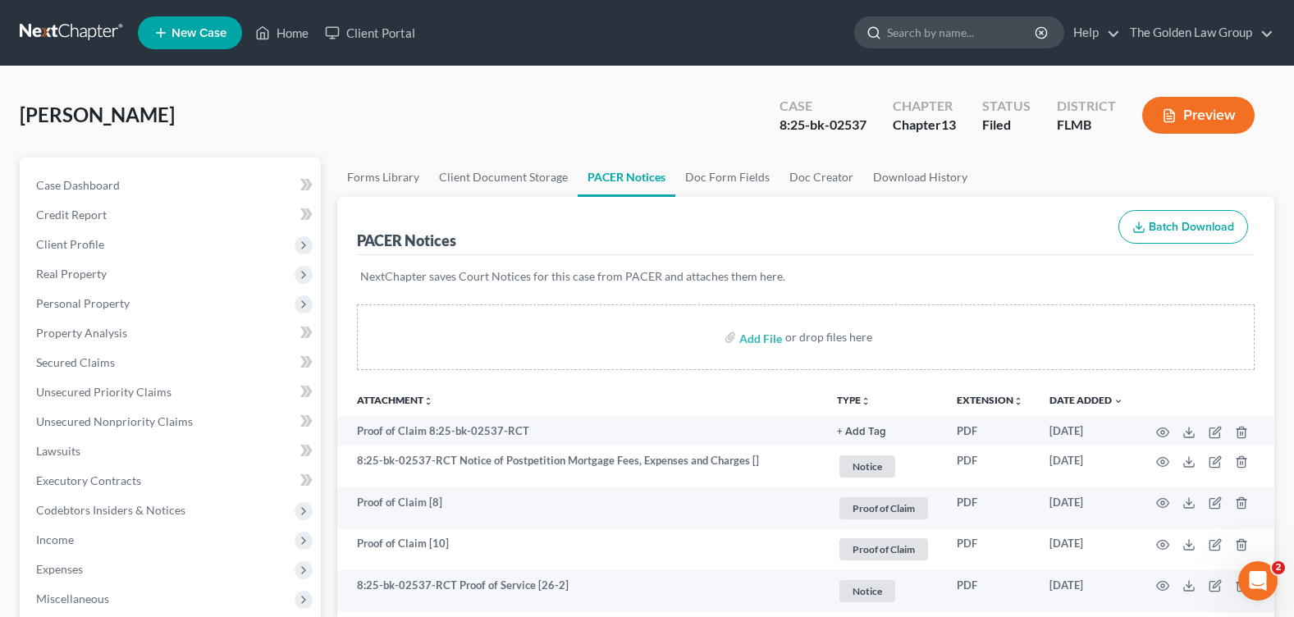
click at [939, 34] on input "search" at bounding box center [962, 32] width 150 height 30
type input "snyde"
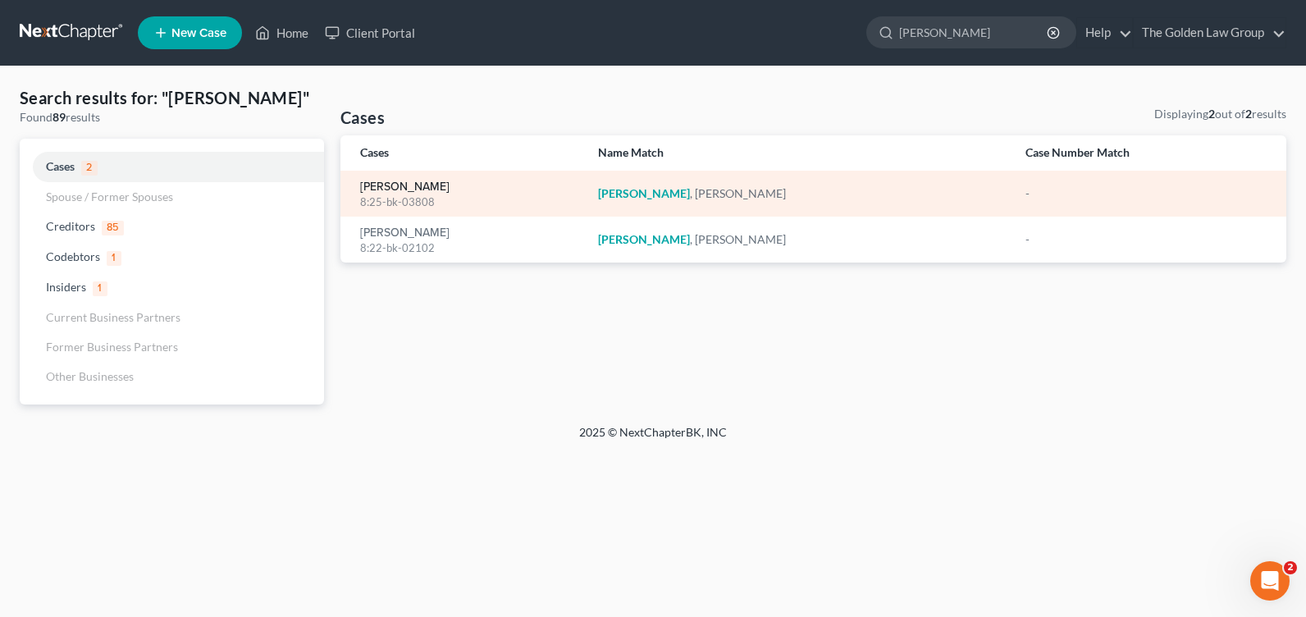
click at [404, 181] on link "[PERSON_NAME]" at bounding box center [404, 186] width 89 height 11
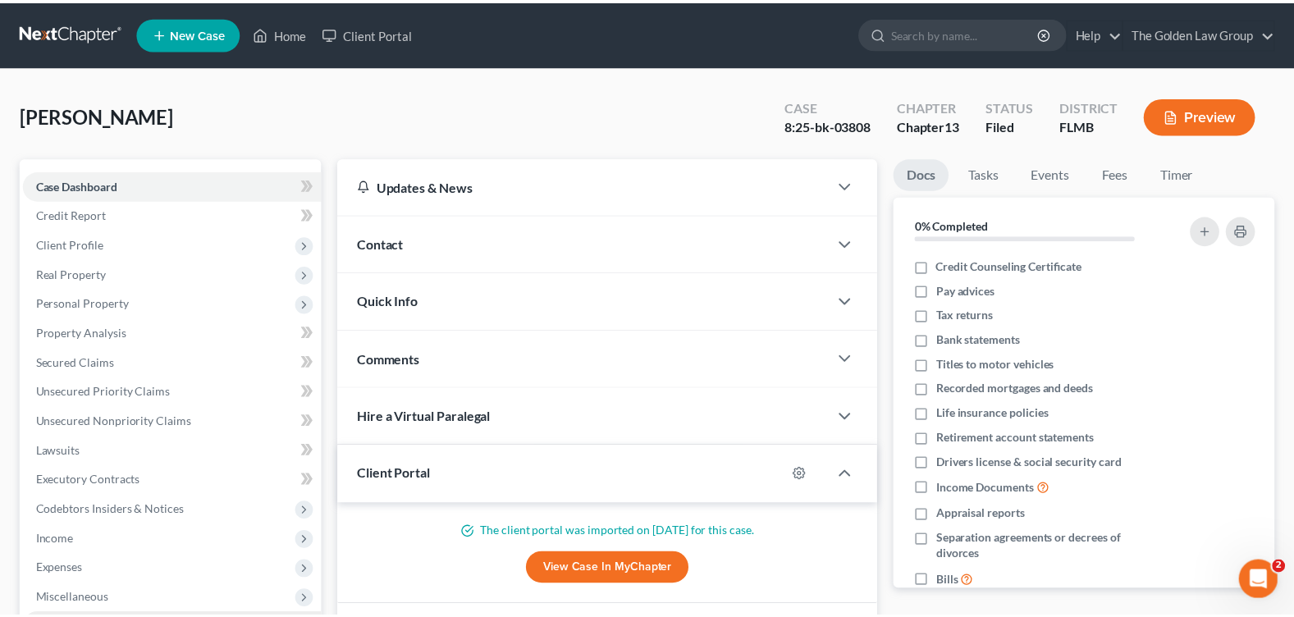
scroll to position [285, 0]
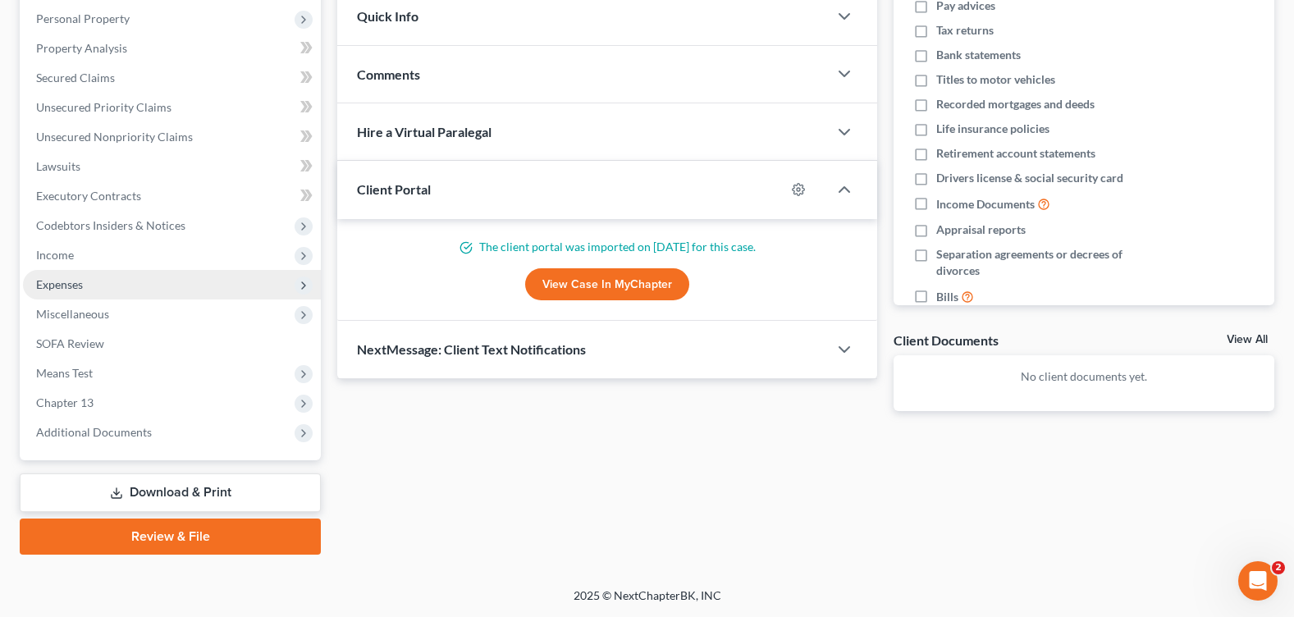
click at [73, 277] on span "Expenses" at bounding box center [59, 284] width 47 height 14
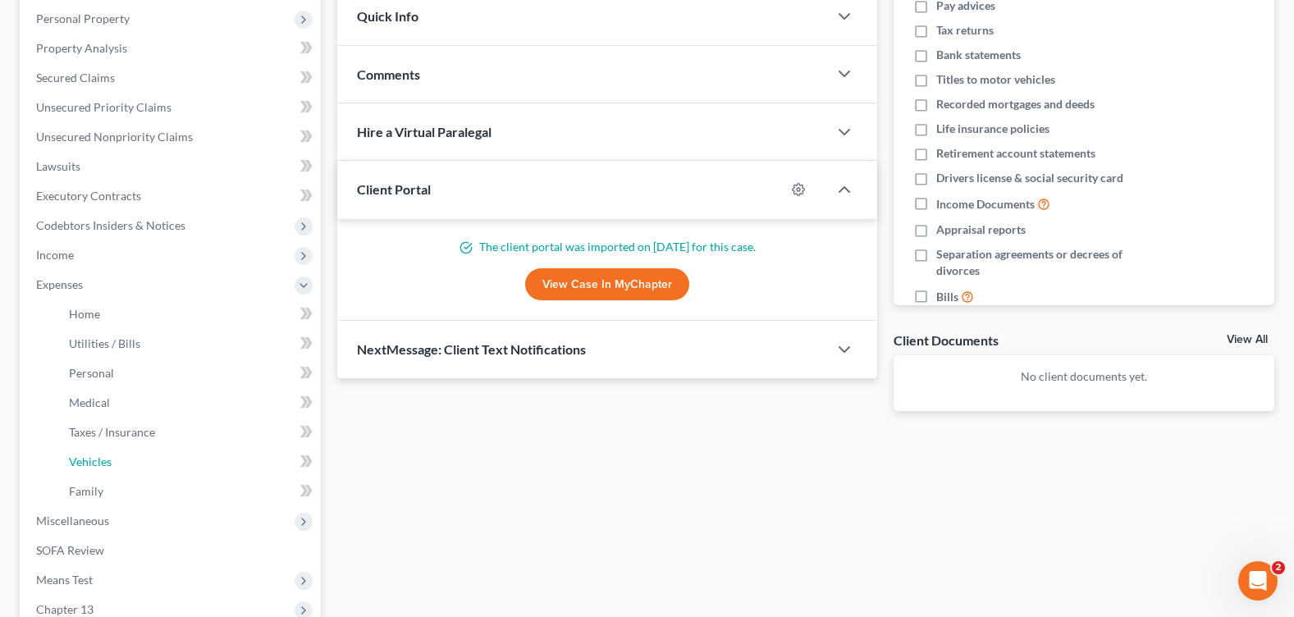
click at [161, 461] on link "Vehicles" at bounding box center [188, 462] width 265 height 30
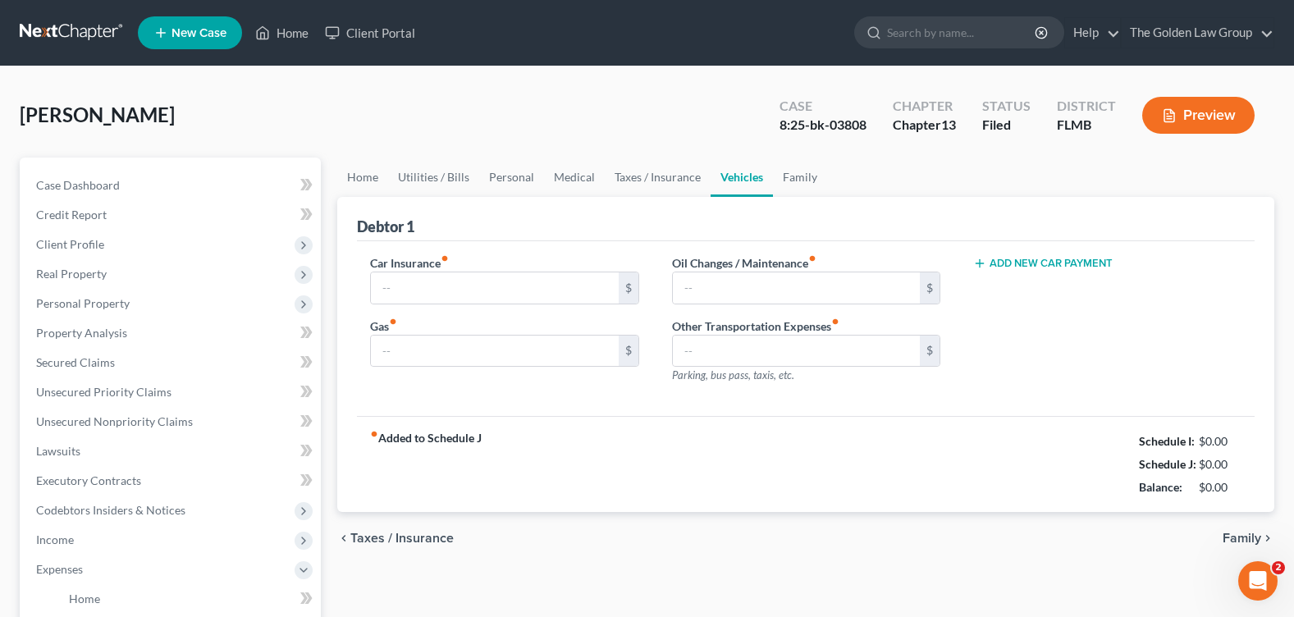
type input "162.00"
type input "200.00"
type input "20.00"
type input "100.00"
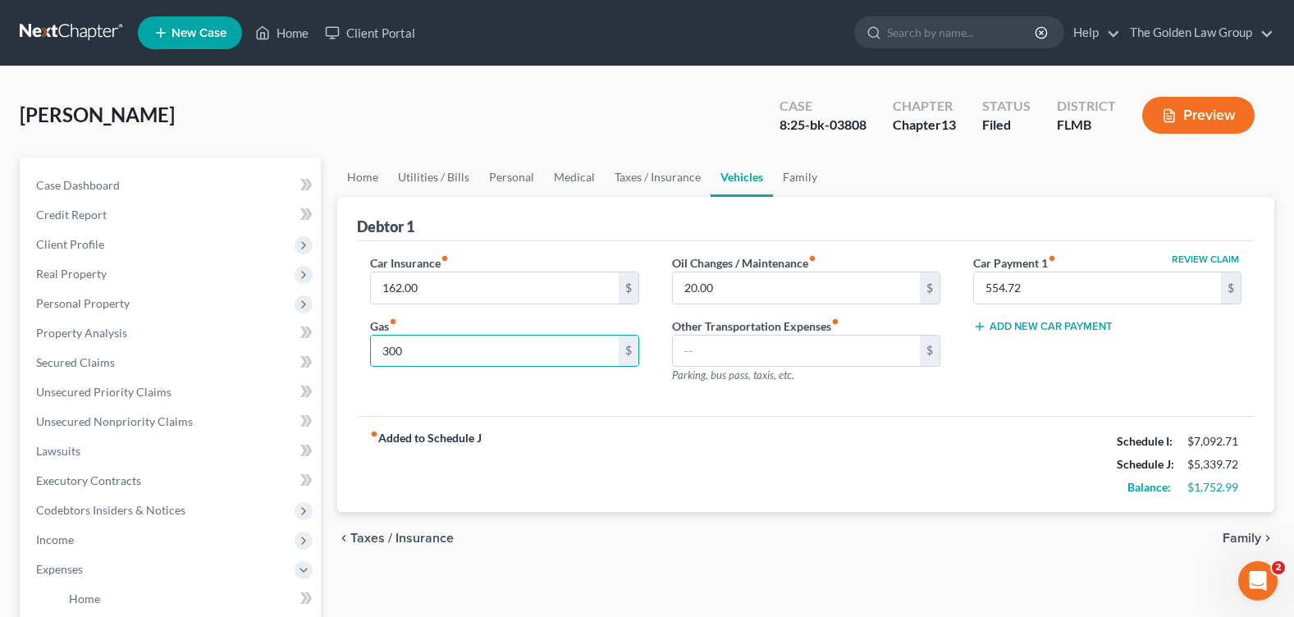
click at [898, 500] on div "fiber_manual_record Added to Schedule J Schedule I: $7,092.71 Schedule J: $5,33…" at bounding box center [806, 464] width 898 height 96
click at [480, 141] on div "[PERSON_NAME] Upgraded Case 8:25-bk-03808 Chapter Chapter 13 Status Filed Distr…" at bounding box center [647, 121] width 1254 height 71
click at [299, 36] on link "Home" at bounding box center [282, 33] width 70 height 30
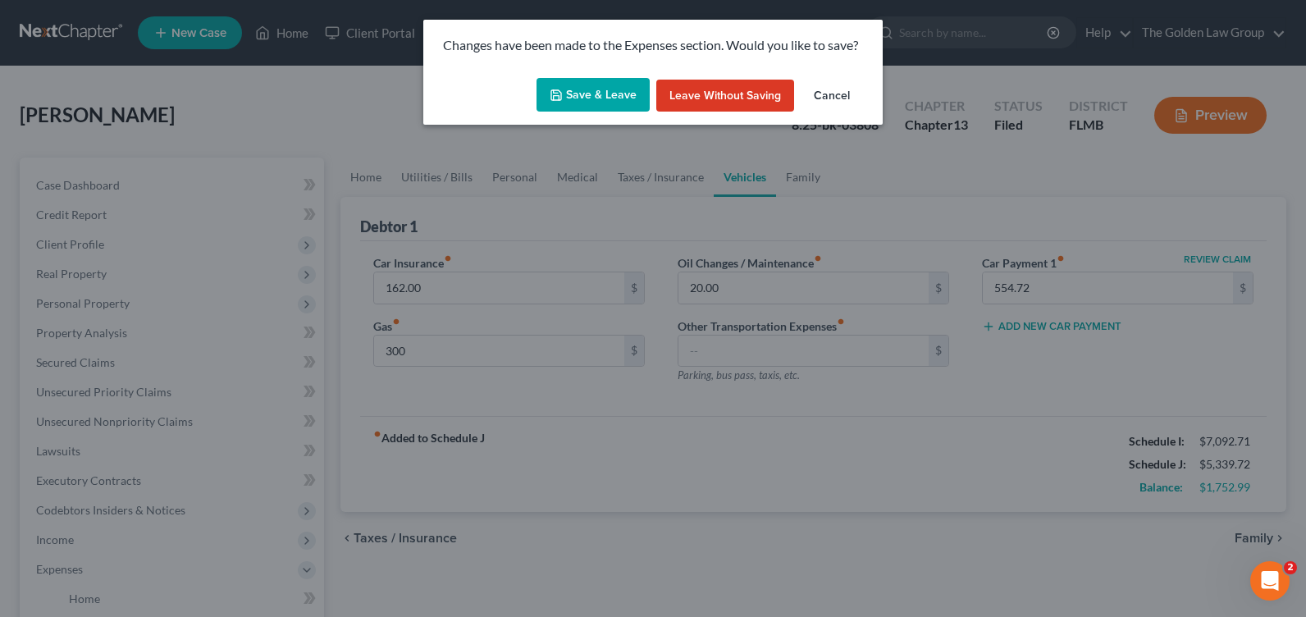
click at [579, 98] on button "Save & Leave" at bounding box center [593, 95] width 113 height 34
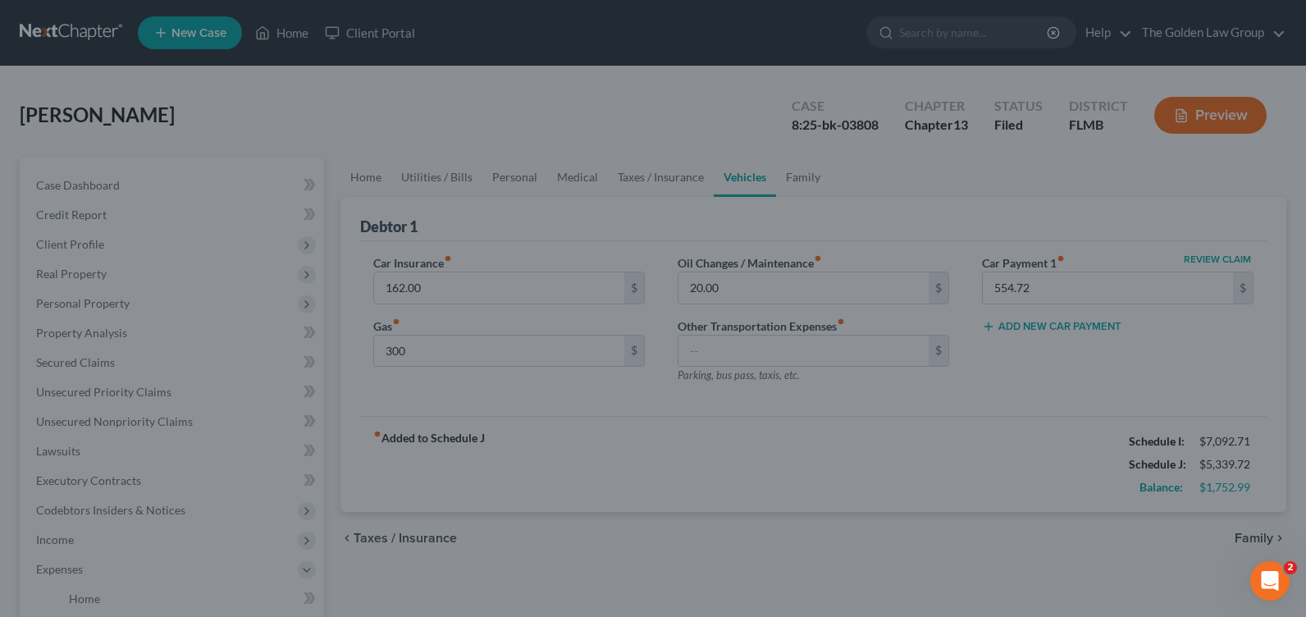
type input "300.00"
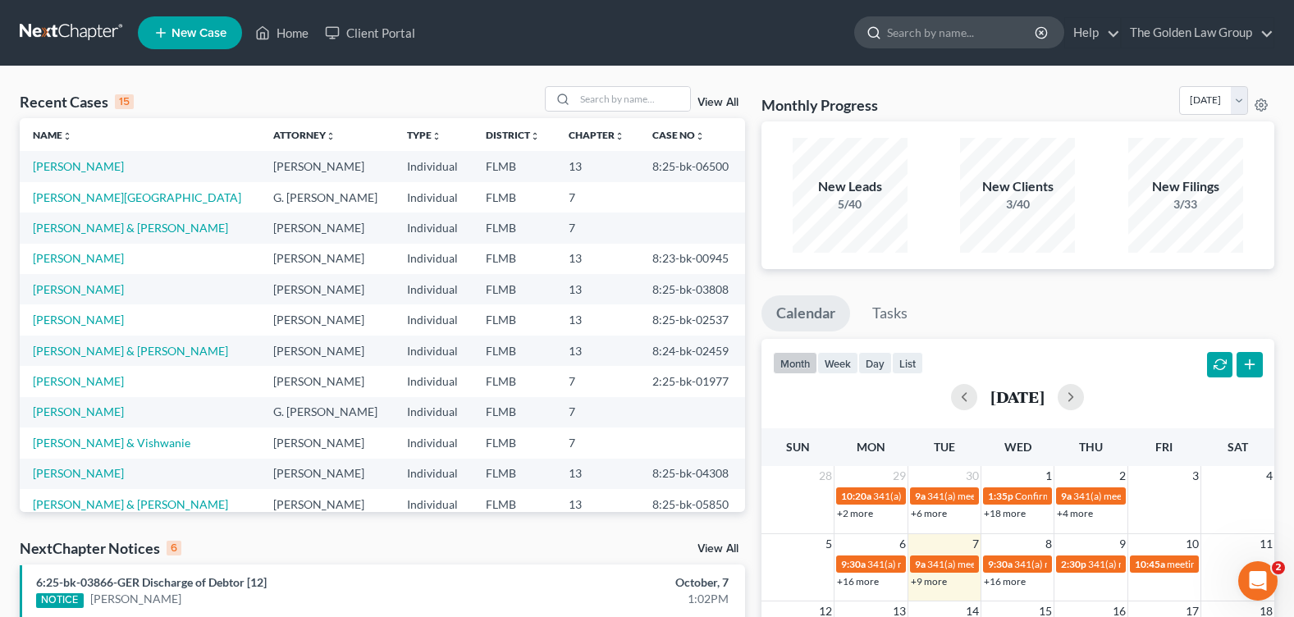
click at [934, 35] on input "search" at bounding box center [962, 32] width 150 height 30
type input "[PERSON_NAME]"
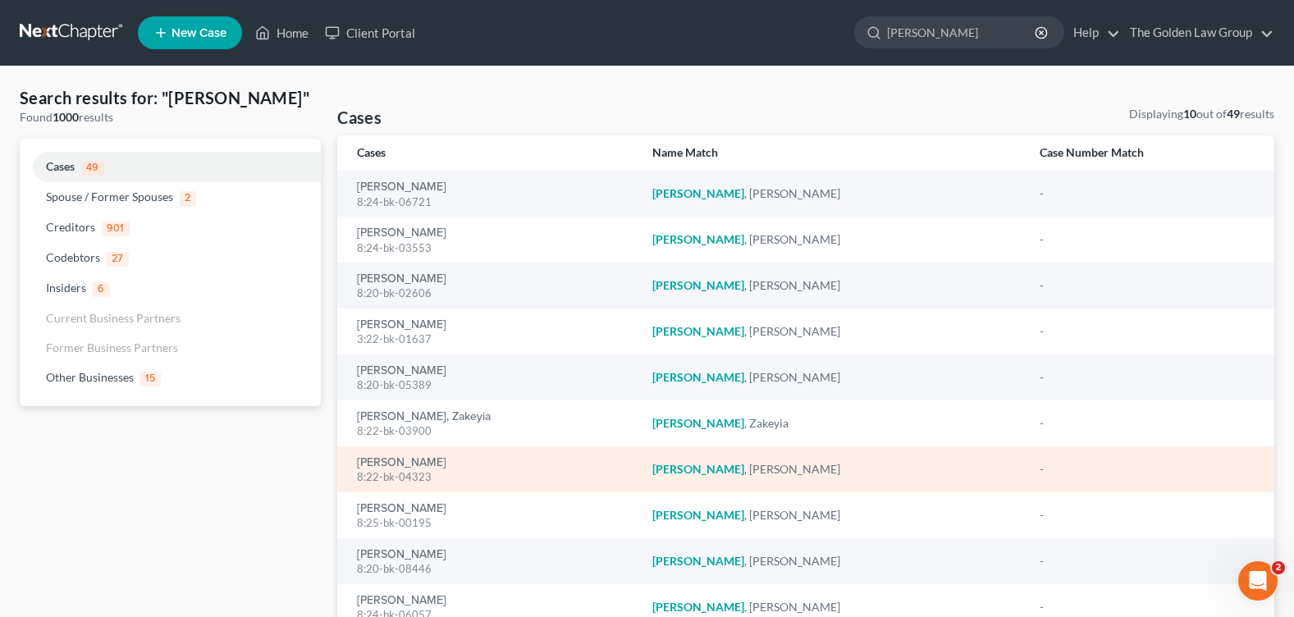
scroll to position [82, 0]
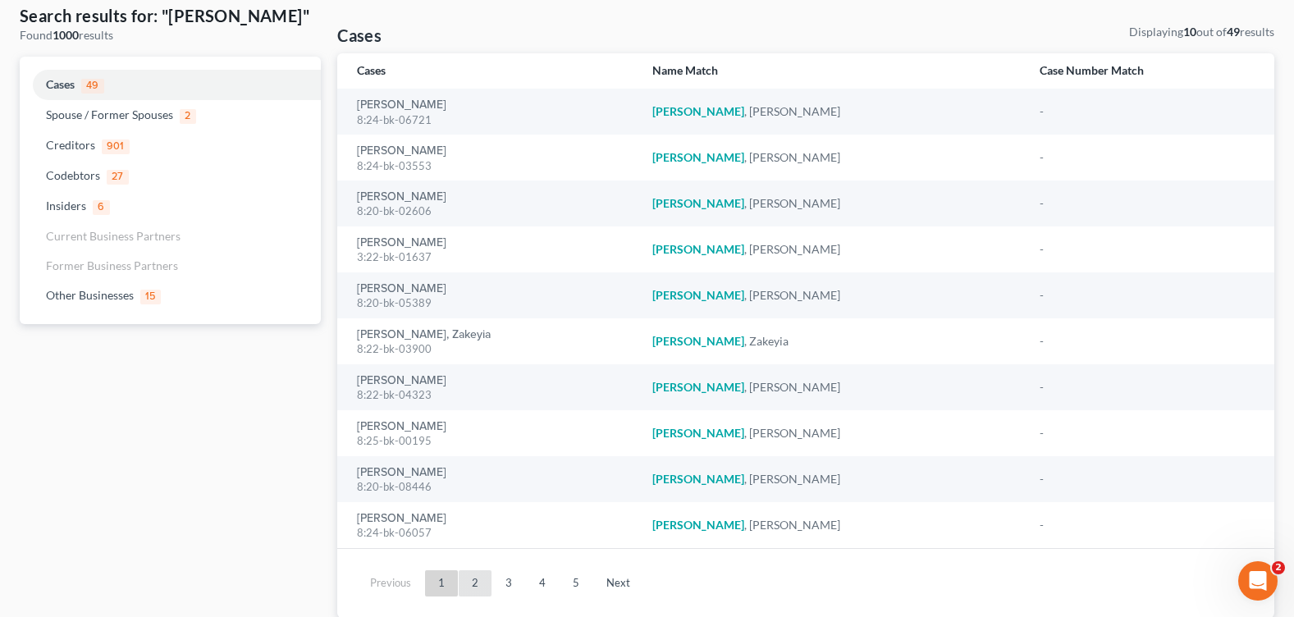
click at [476, 581] on link "2" at bounding box center [475, 583] width 33 height 26
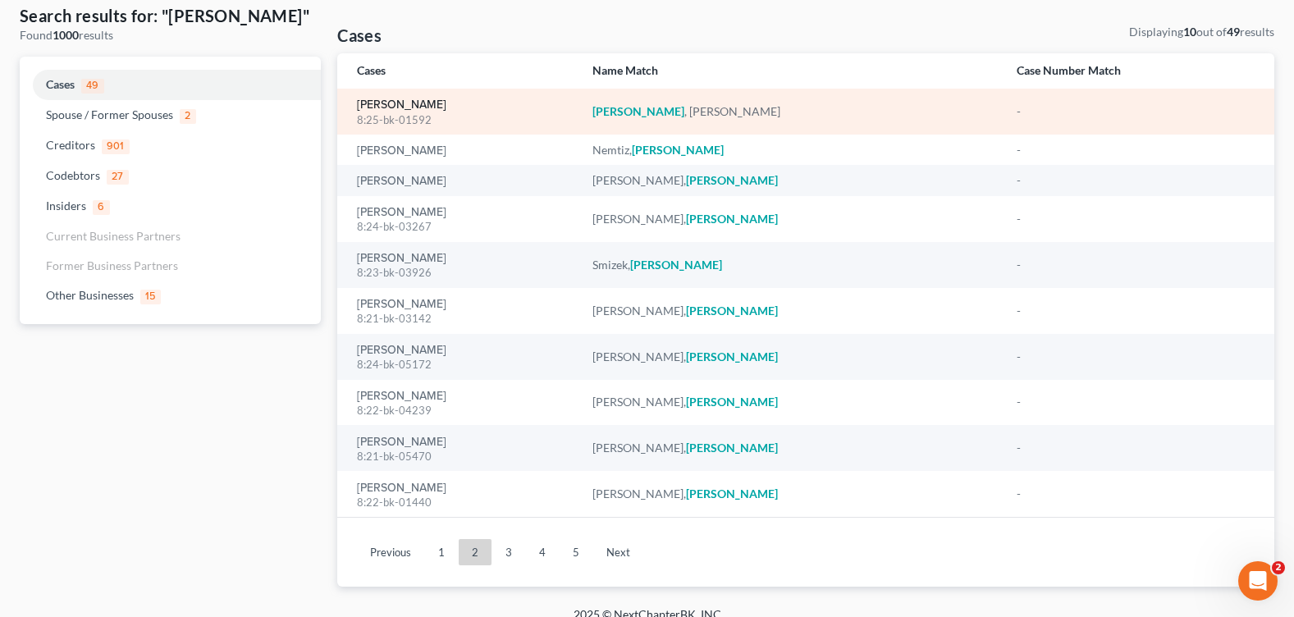
click at [435, 107] on link "[PERSON_NAME]" at bounding box center [401, 104] width 89 height 11
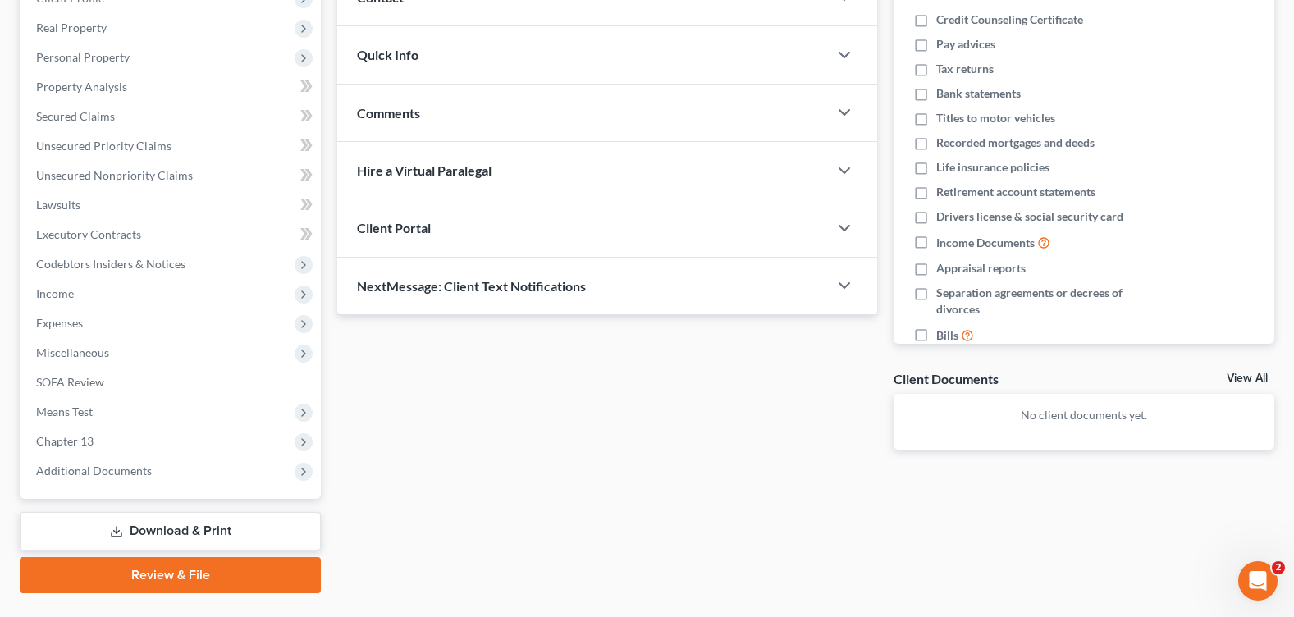
scroll to position [285, 0]
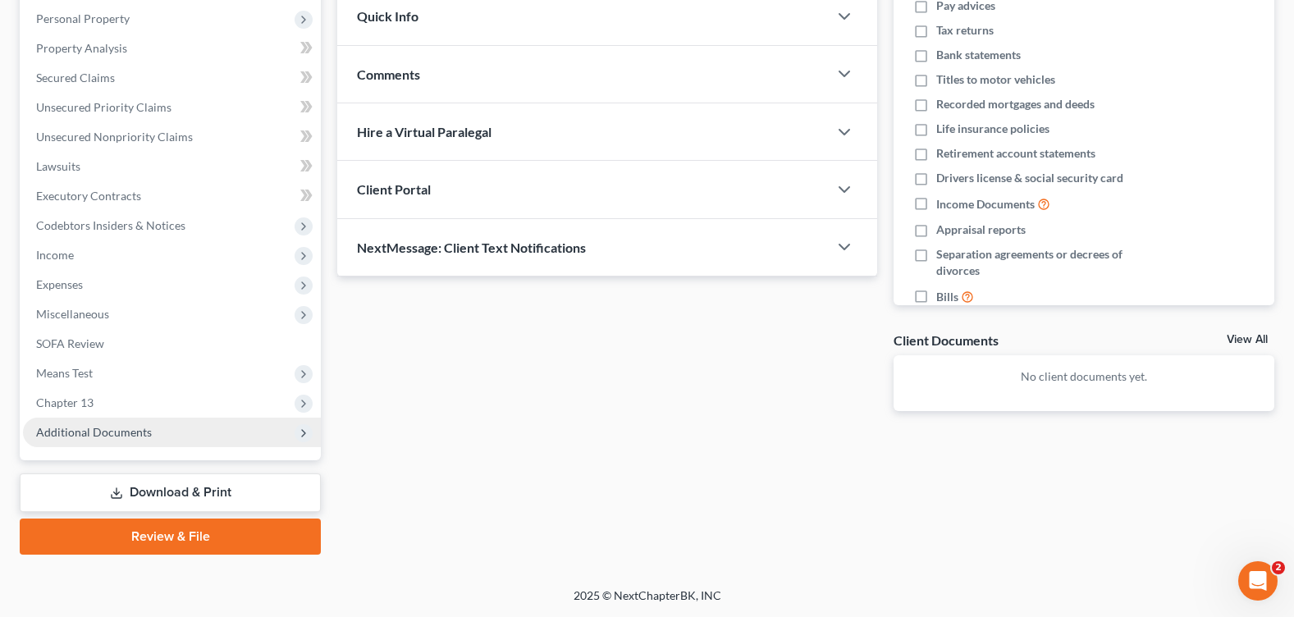
click at [88, 426] on span "Additional Documents" at bounding box center [94, 432] width 116 height 14
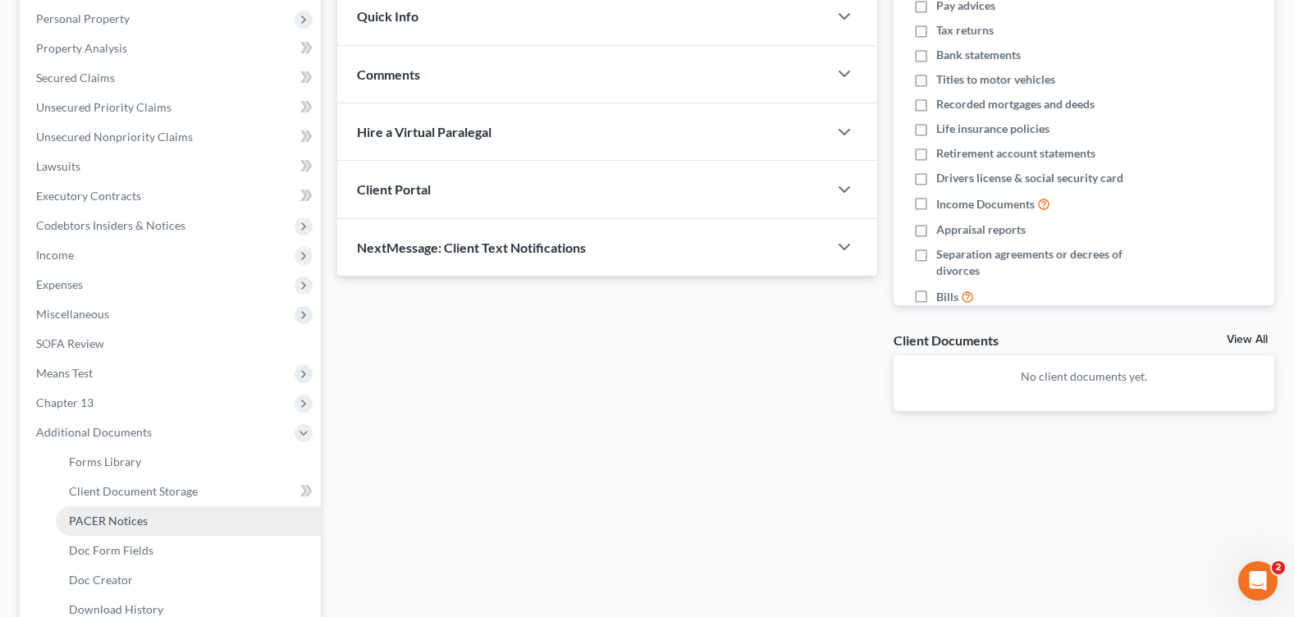
click at [114, 530] on link "PACER Notices" at bounding box center [188, 521] width 265 height 30
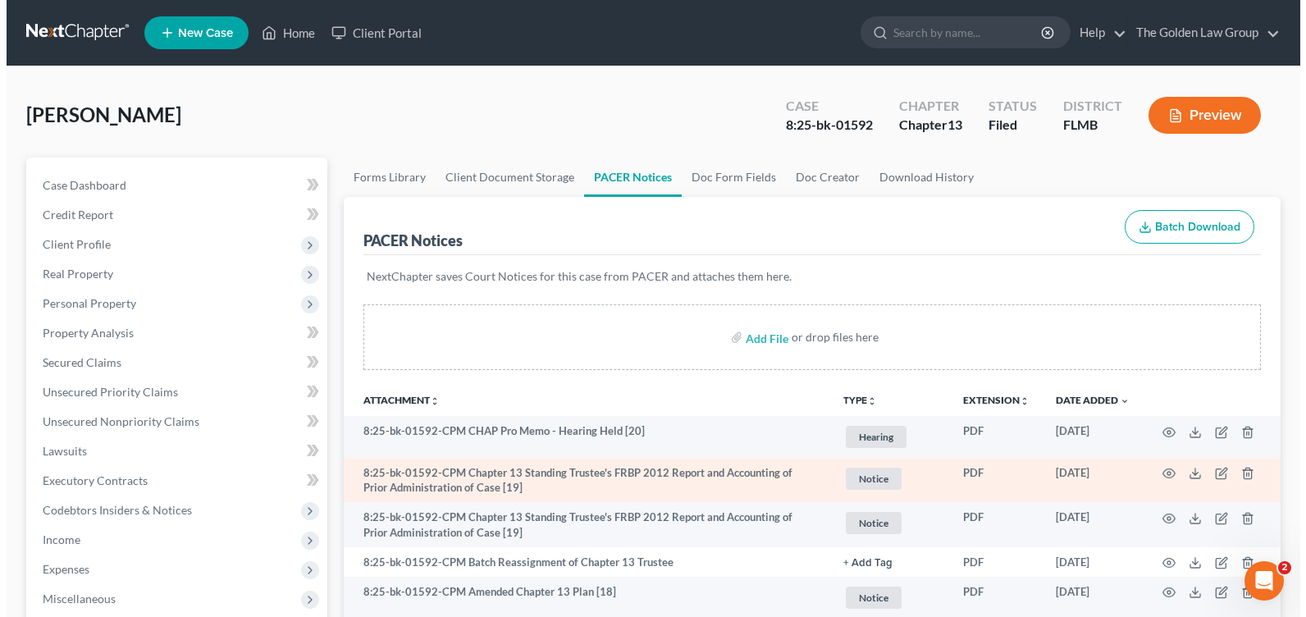
scroll to position [82, 0]
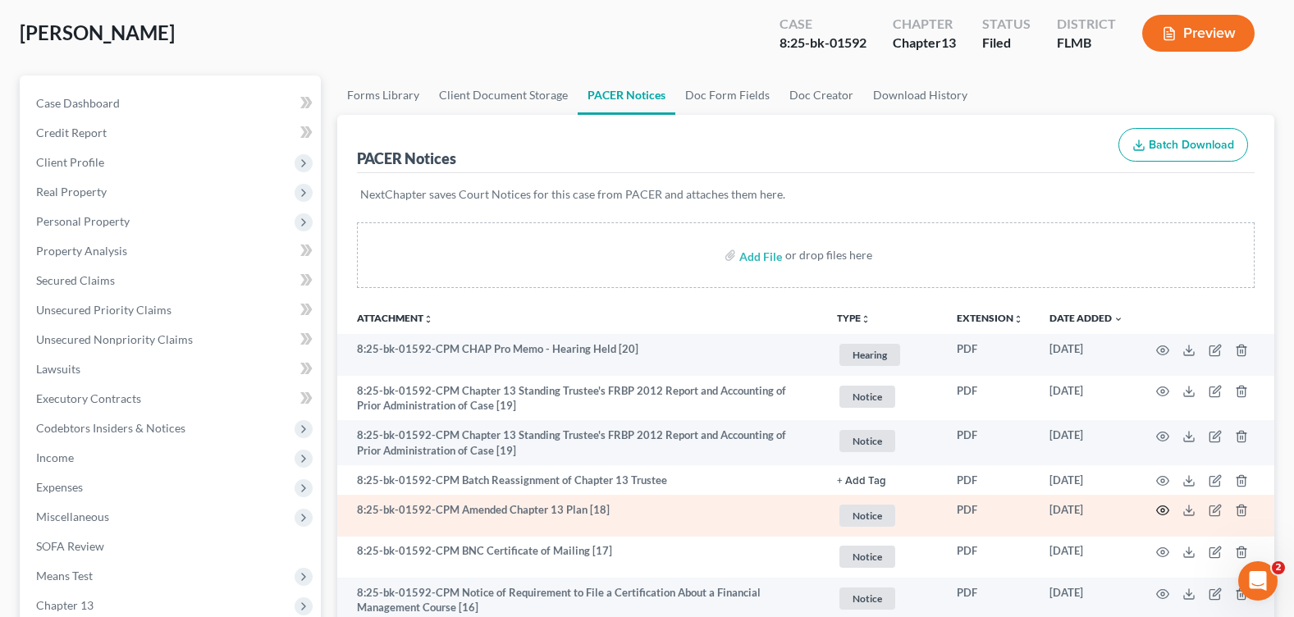
click at [1163, 510] on icon "button" at bounding box center [1162, 510] width 13 height 13
